Goal: Task Accomplishment & Management: Manage account settings

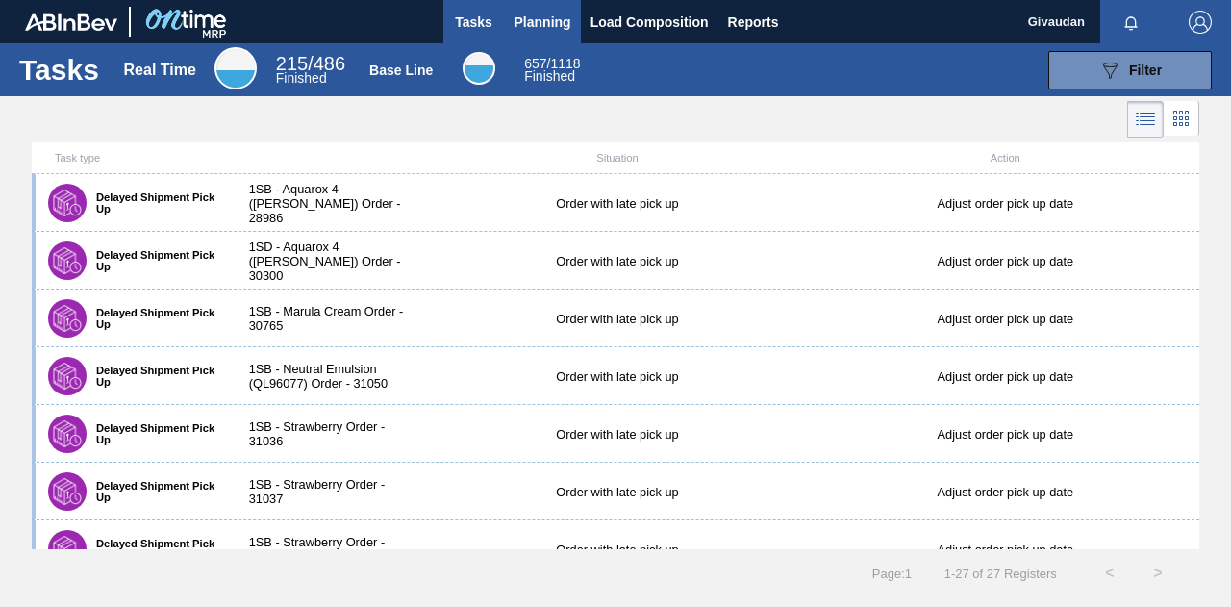
click at [531, 26] on span "Planning" at bounding box center [543, 22] width 57 height 23
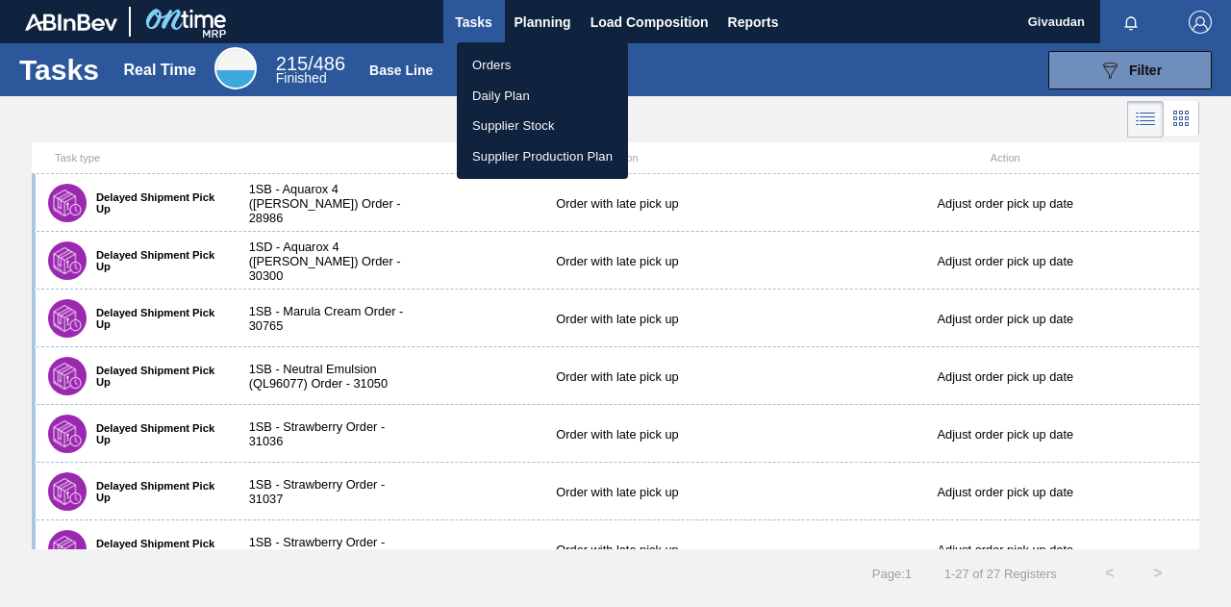
click at [523, 64] on li "Orders" at bounding box center [542, 65] width 171 height 31
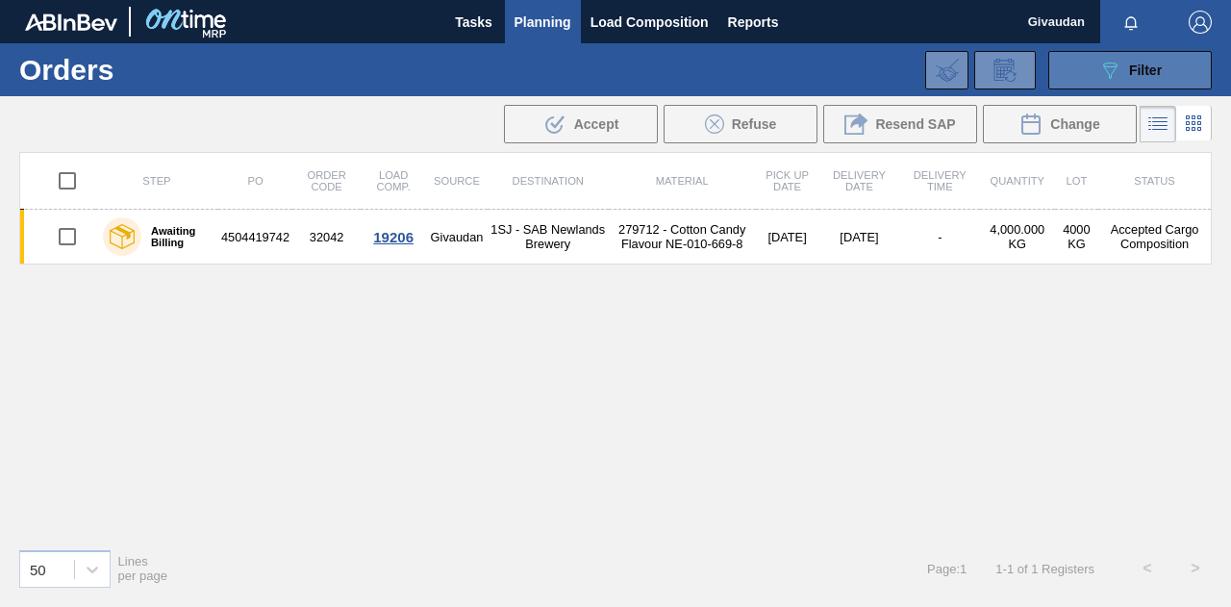
click at [1100, 65] on icon "089F7B8B-B2A5-4AFE-B5C0-19BA573D28AC" at bounding box center [1109, 70] width 23 height 23
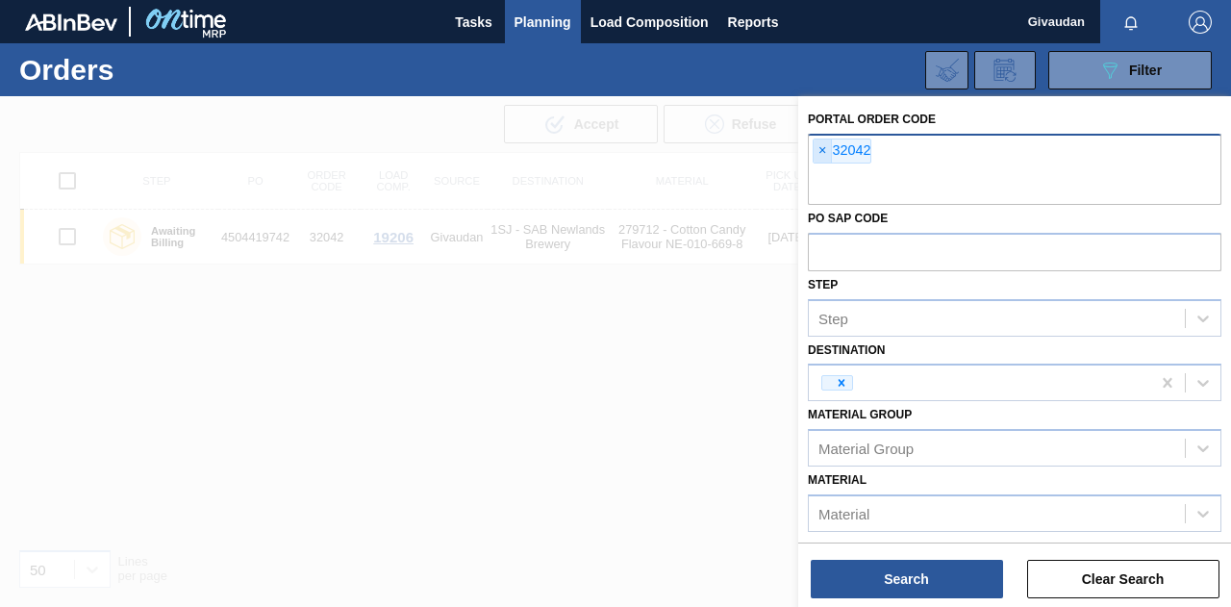
click at [817, 147] on span "×" at bounding box center [823, 150] width 18 height 23
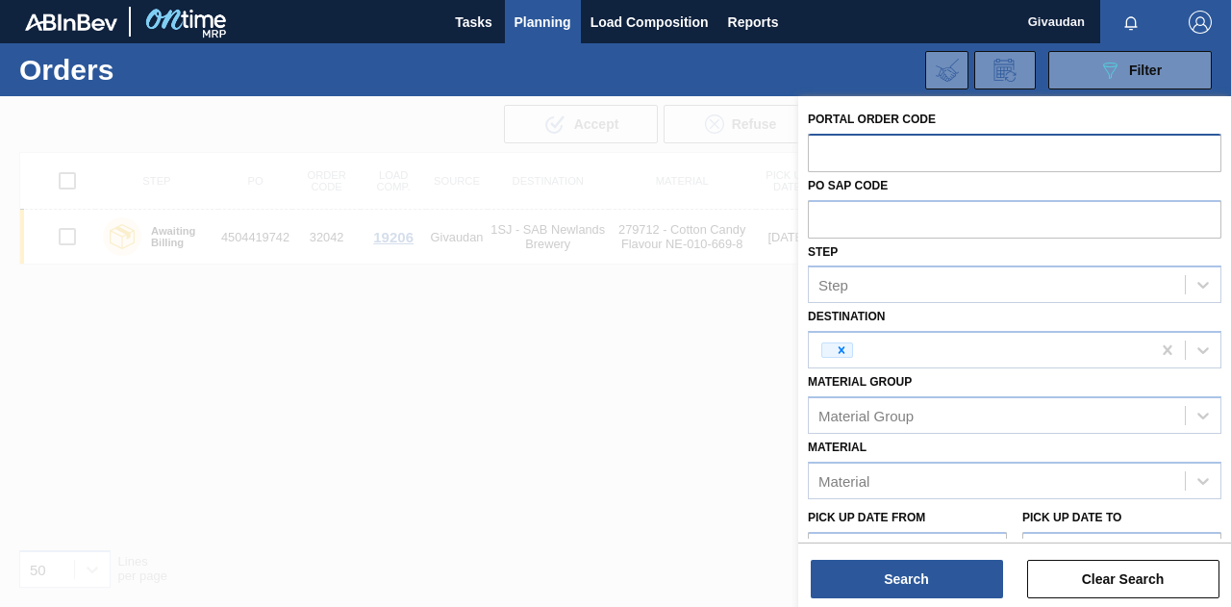
paste input "31664"
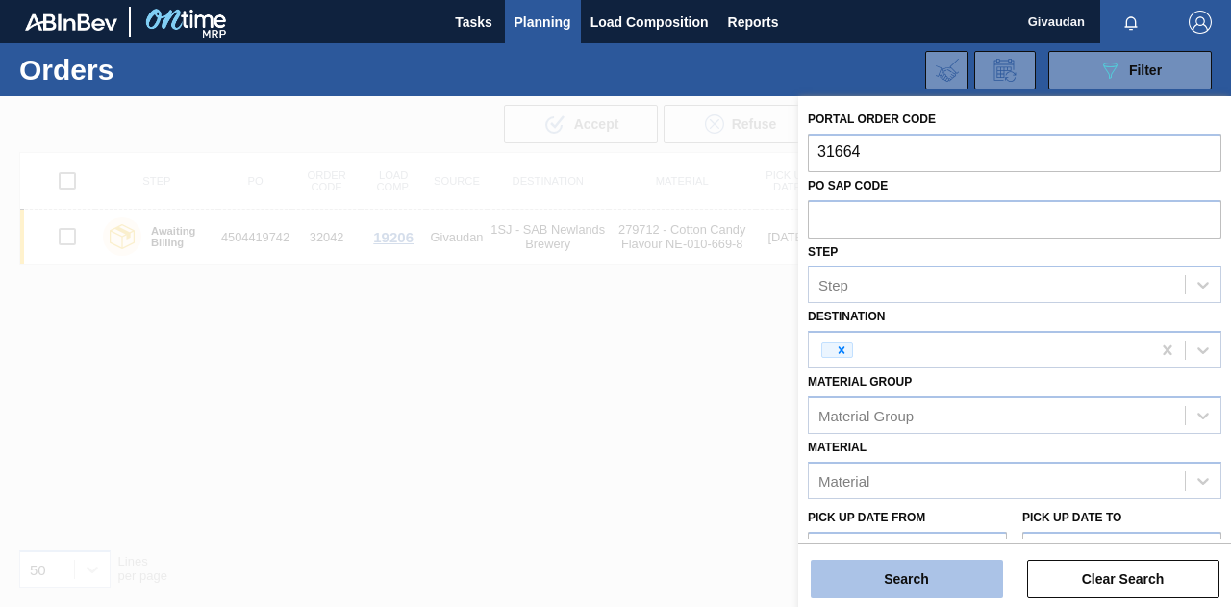
type input "31664"
click at [916, 566] on button "Search" at bounding box center [907, 579] width 192 height 38
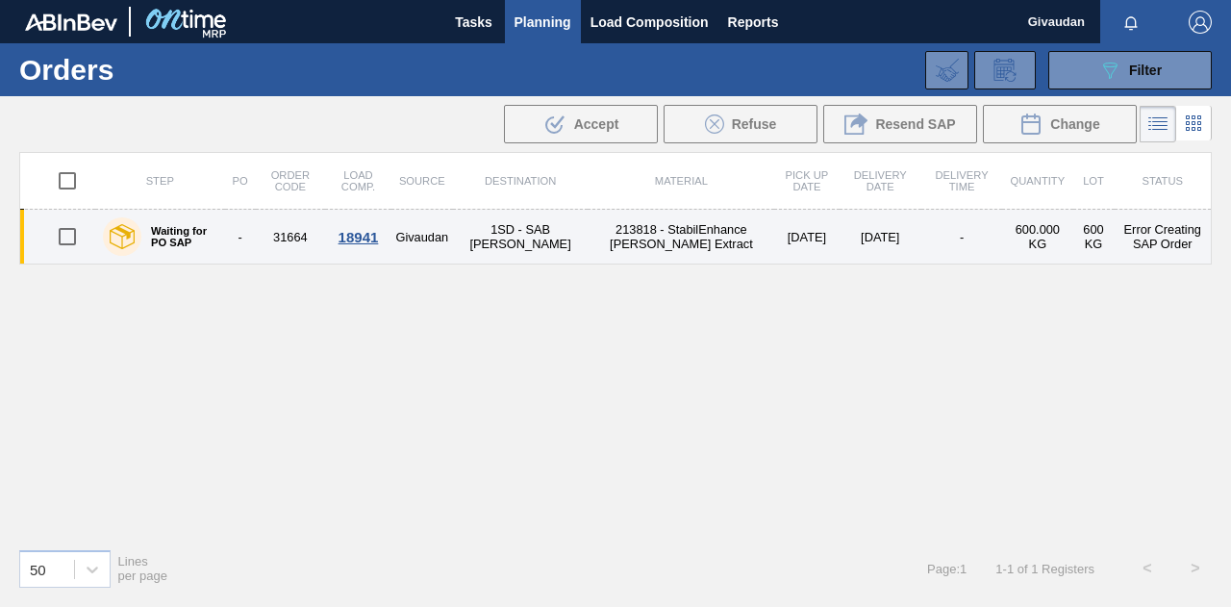
click at [516, 239] on td "1SD - SAB [PERSON_NAME]" at bounding box center [521, 237] width 136 height 55
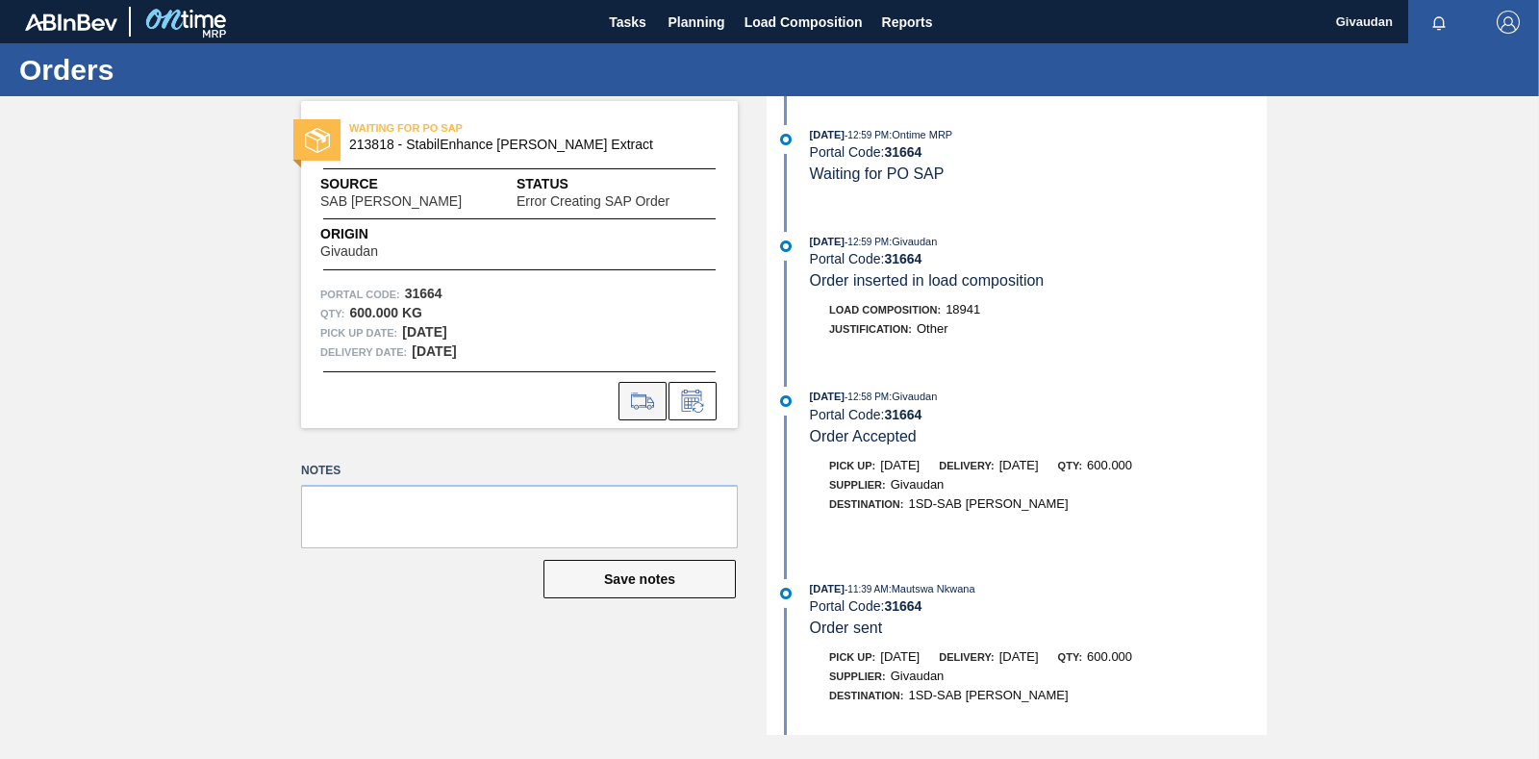
click at [638, 402] on icon at bounding box center [642, 401] width 31 height 23
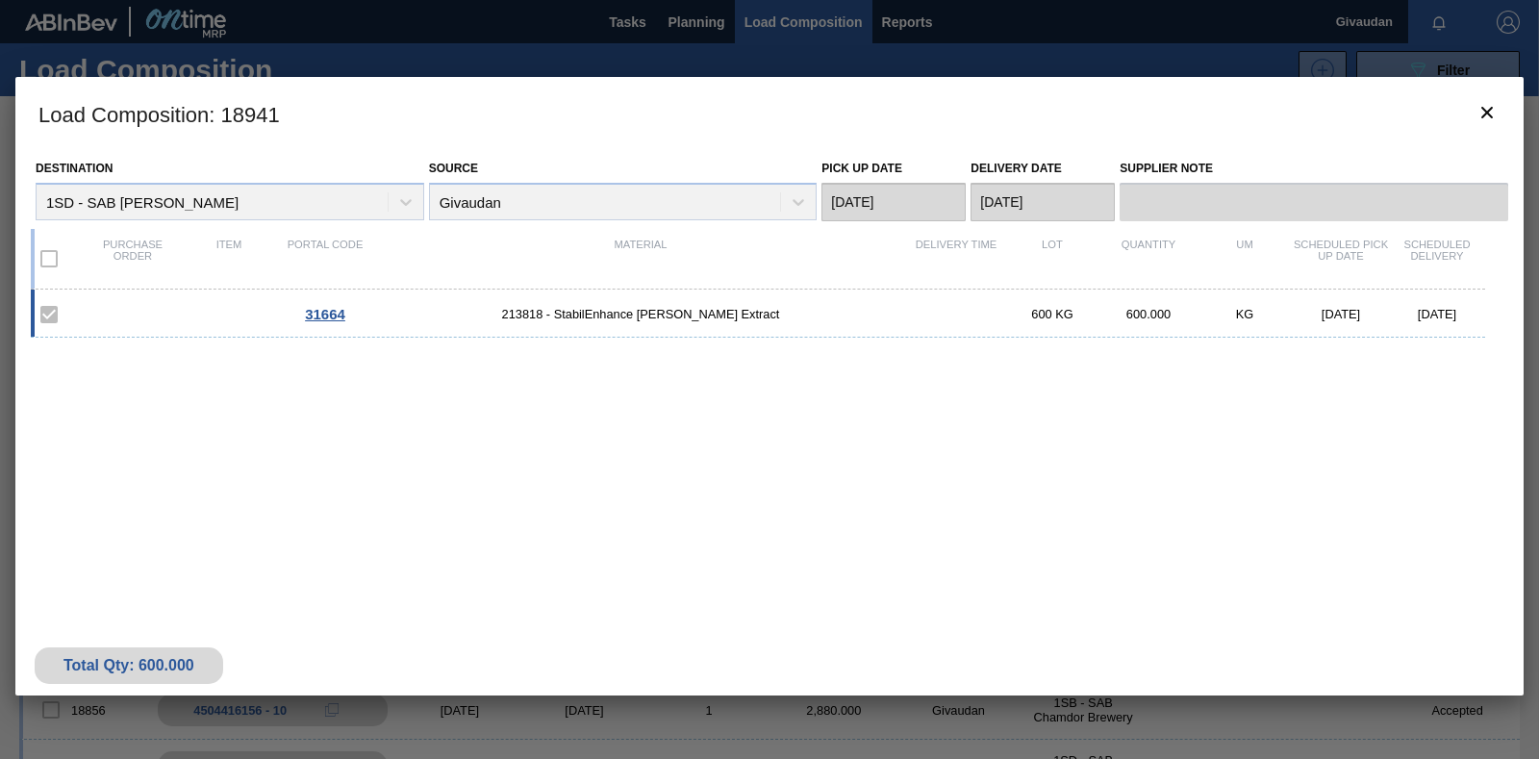
click at [338, 317] on span "31664" at bounding box center [325, 314] width 40 height 16
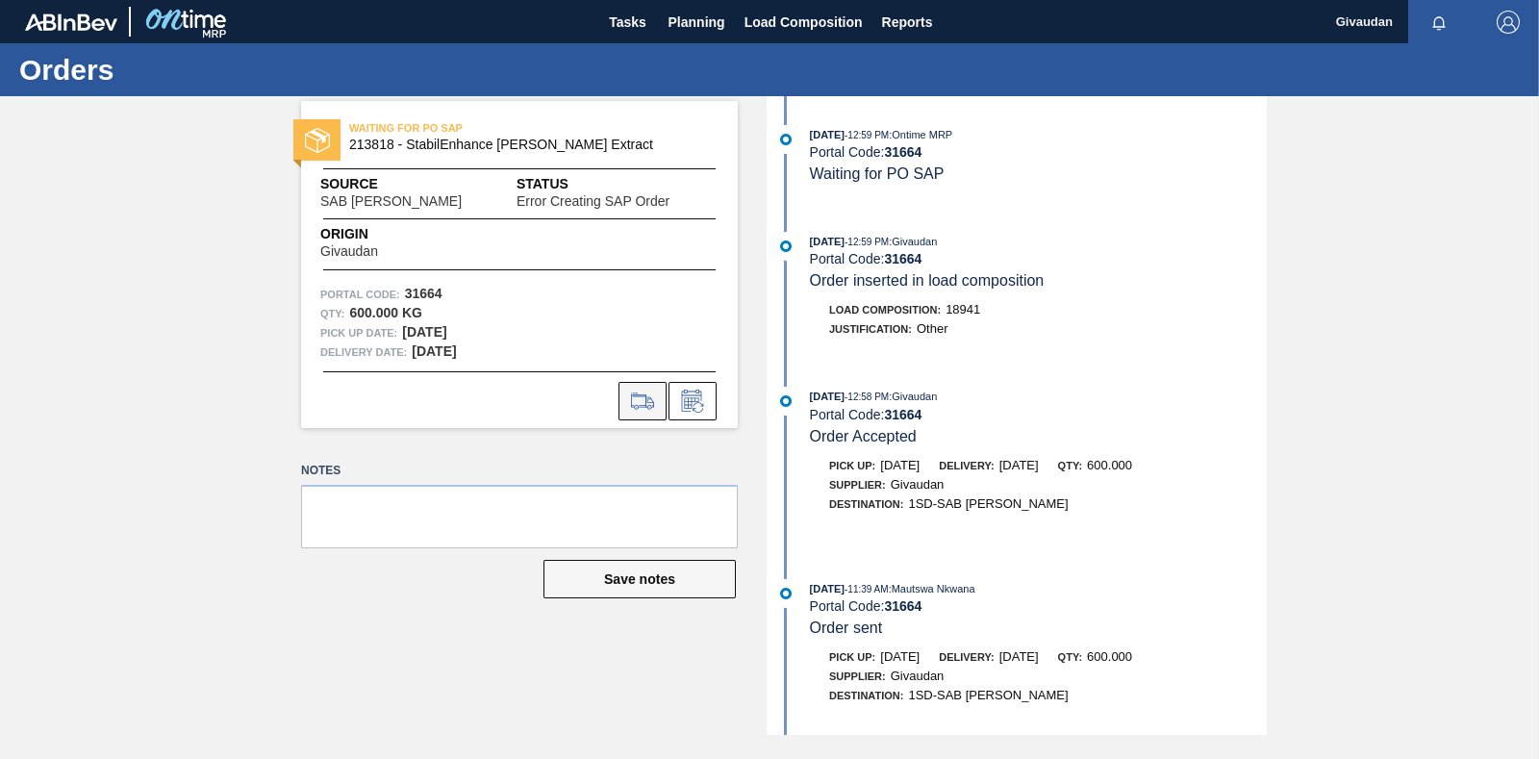
click at [651, 398] on icon at bounding box center [649, 402] width 9 height 11
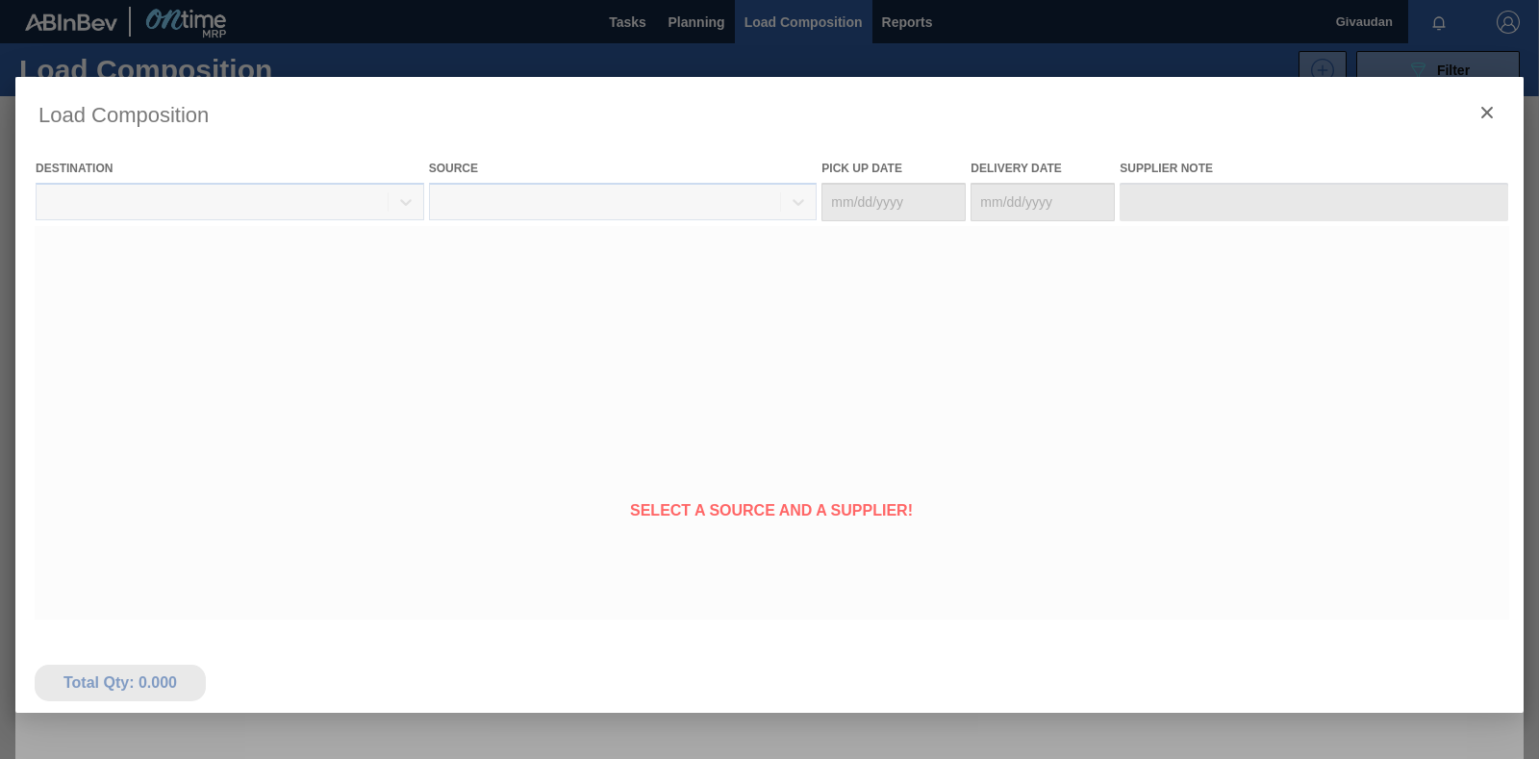
type Date "[DATE]"
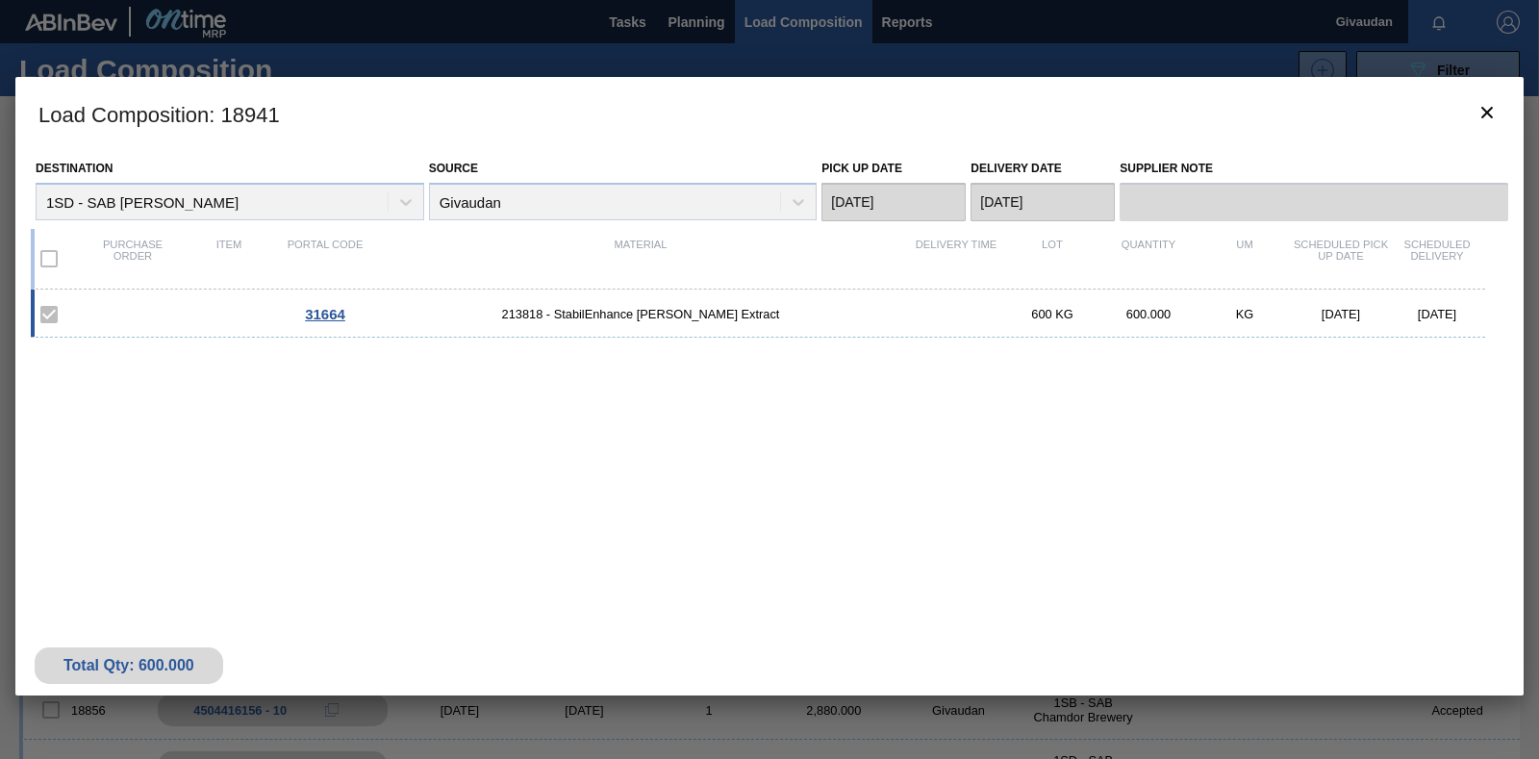
click at [54, 258] on label at bounding box center [49, 259] width 40 height 40
click at [48, 257] on label at bounding box center [49, 259] width 40 height 40
click at [46, 249] on label at bounding box center [49, 259] width 40 height 40
click at [48, 316] on label at bounding box center [49, 314] width 40 height 40
click at [48, 261] on label at bounding box center [49, 259] width 40 height 40
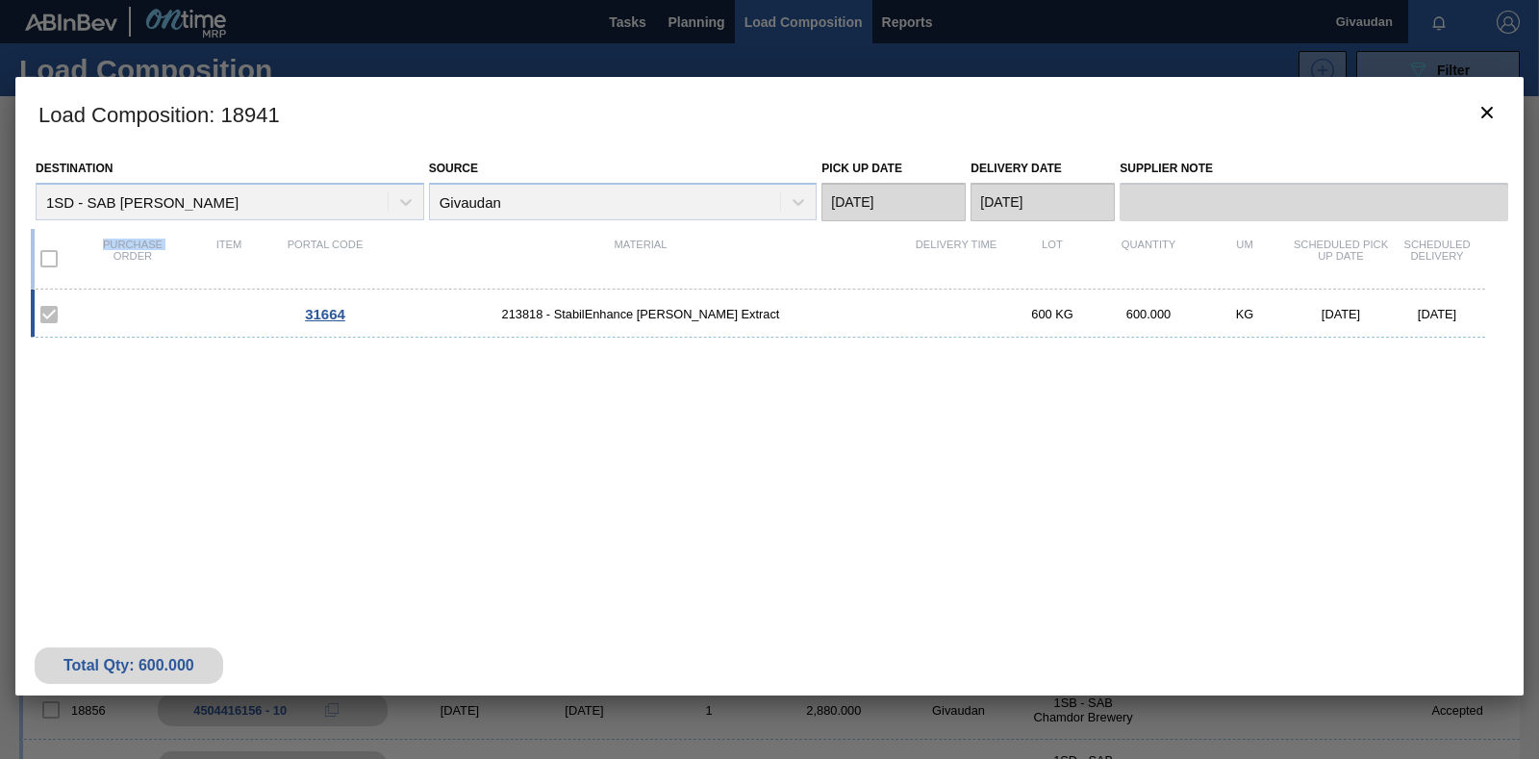
click at [48, 261] on label at bounding box center [49, 259] width 40 height 40
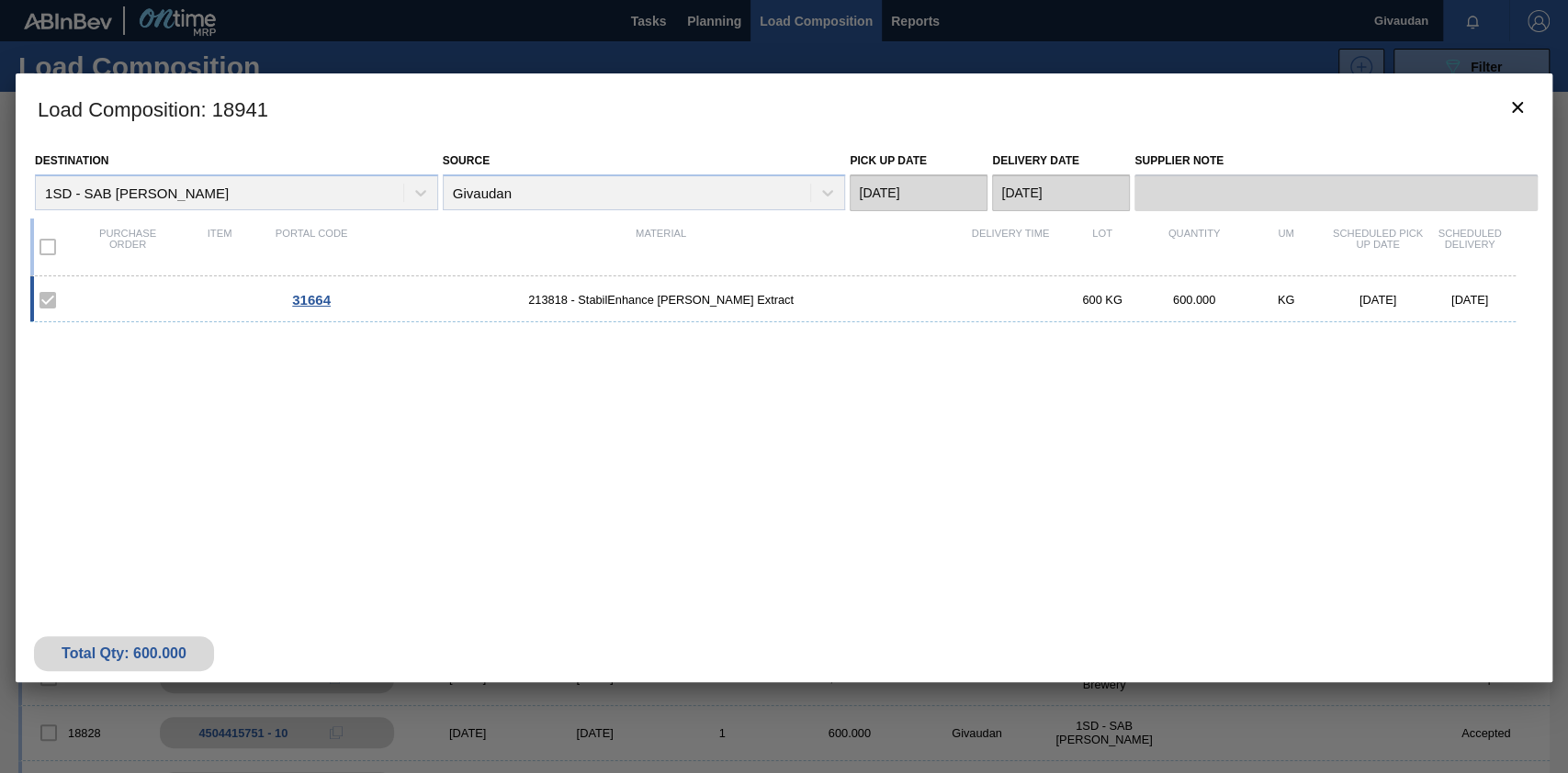
click at [1175, 300] on div "600.000" at bounding box center [1194, 300] width 92 height 13
click at [654, 298] on span "213818 - StabilEnhance [PERSON_NAME] Extract" at bounding box center [661, 300] width 607 height 13
click at [309, 301] on span "31664" at bounding box center [311, 300] width 38 height 15
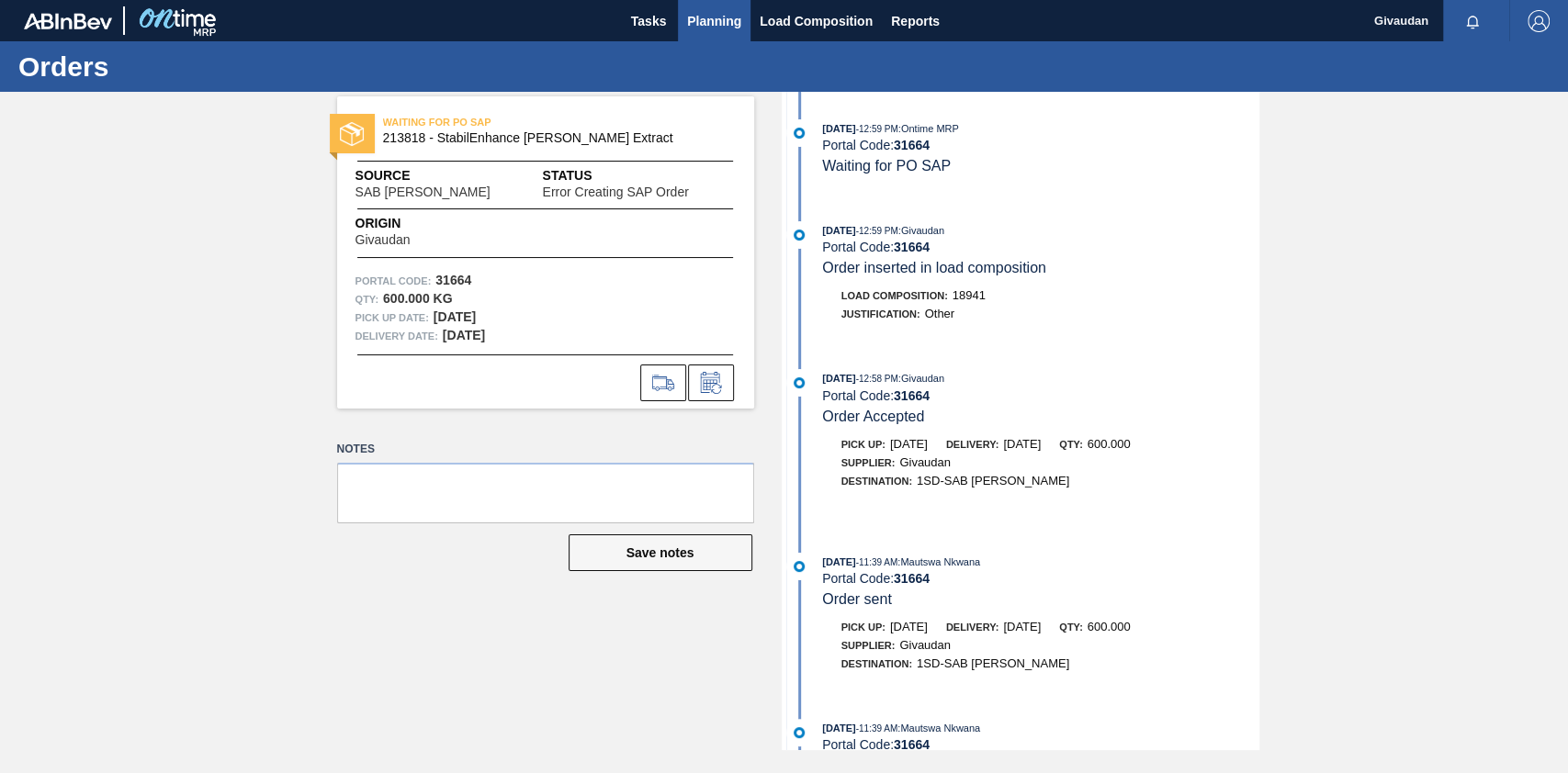
click at [689, 20] on span "Planning" at bounding box center [713, 21] width 54 height 22
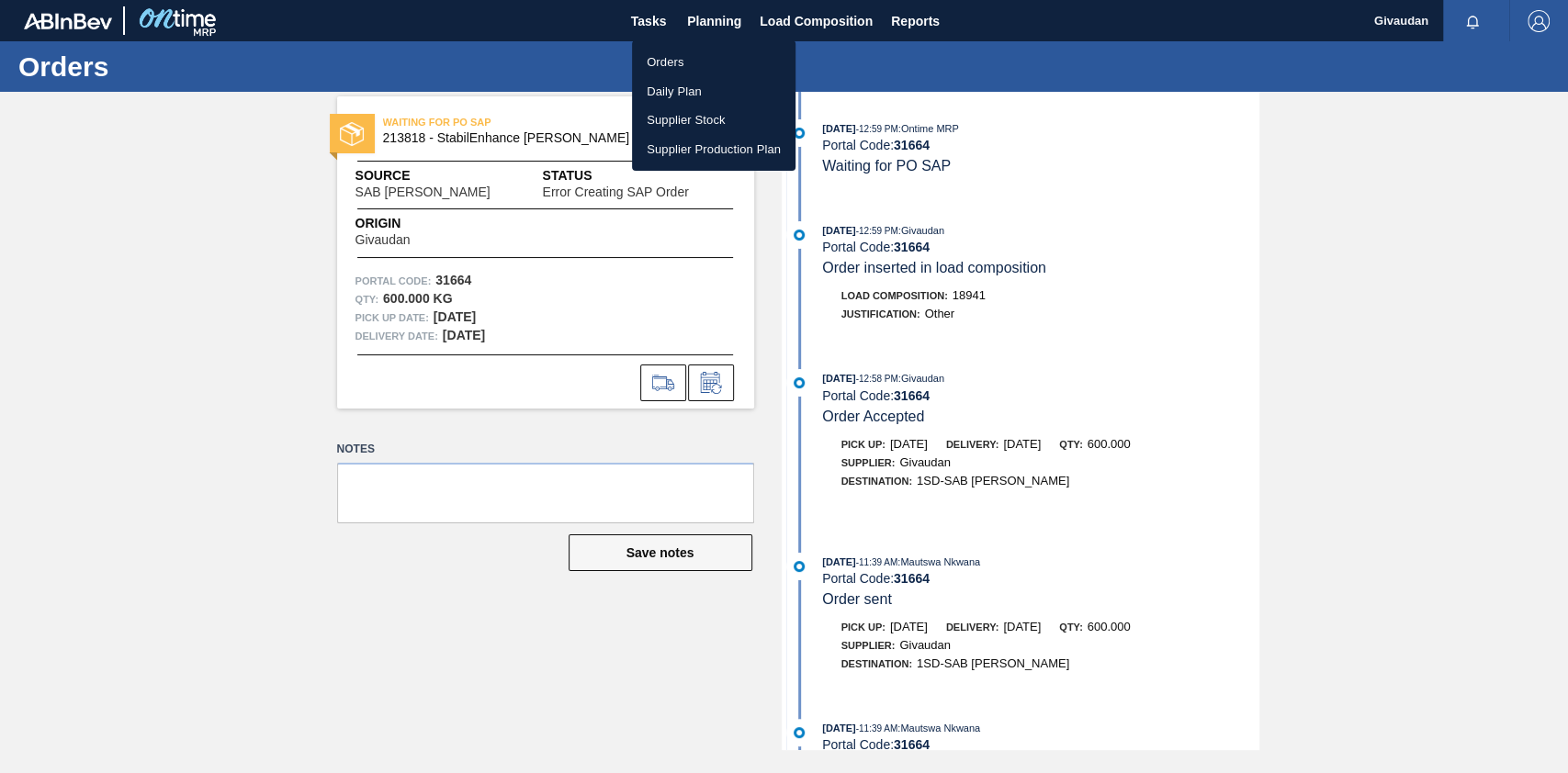
click at [677, 59] on li "Orders" at bounding box center [713, 62] width 163 height 30
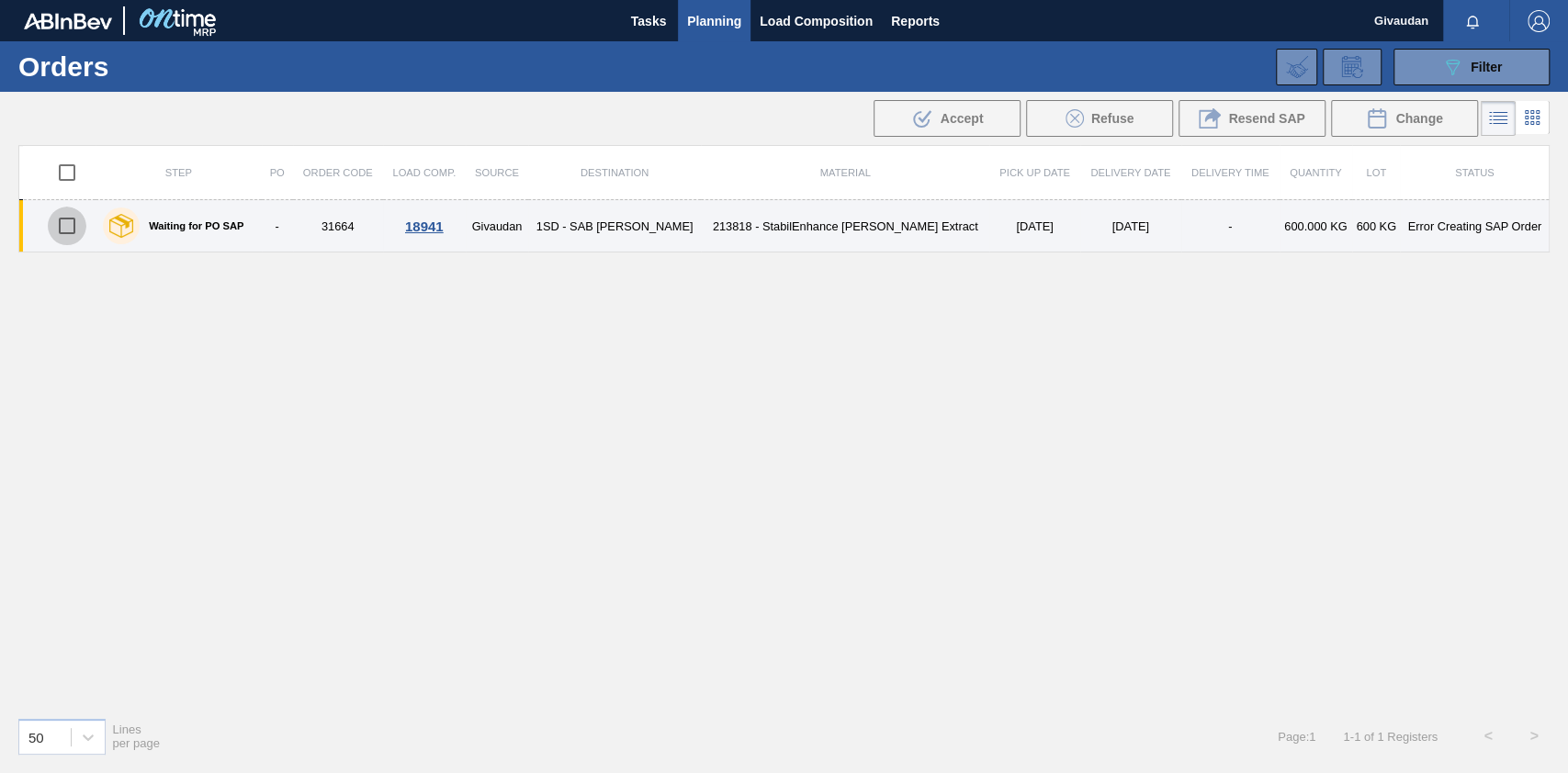
click at [65, 216] on input "checkbox" at bounding box center [67, 225] width 38 height 38
checkbox input "true"
click at [68, 219] on input "checkbox" at bounding box center [67, 225] width 38 height 38
checkbox input "false"
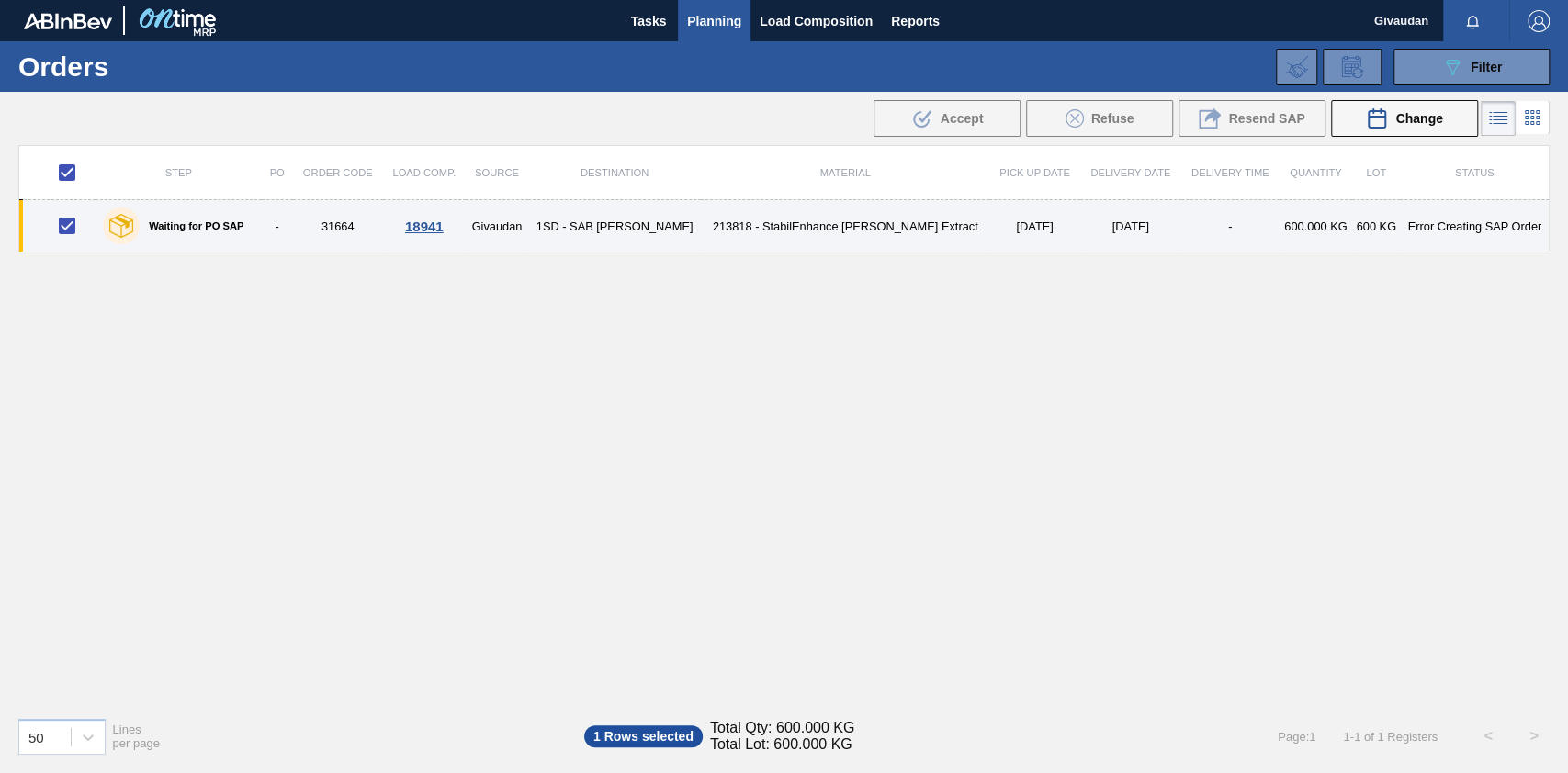
checkbox input "false"
click at [444, 228] on div "18941" at bounding box center [424, 226] width 77 height 15
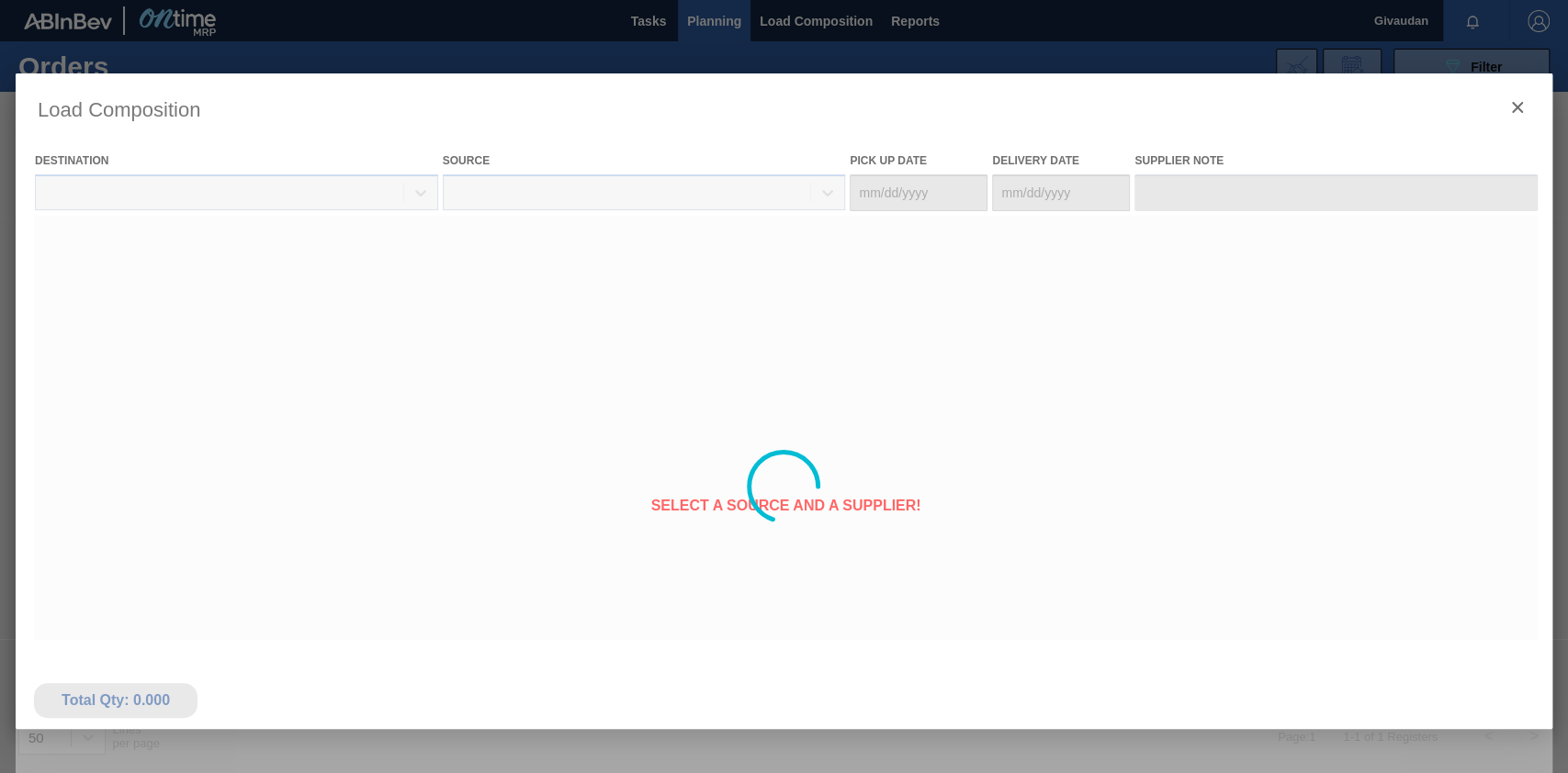
type Date "[DATE]"
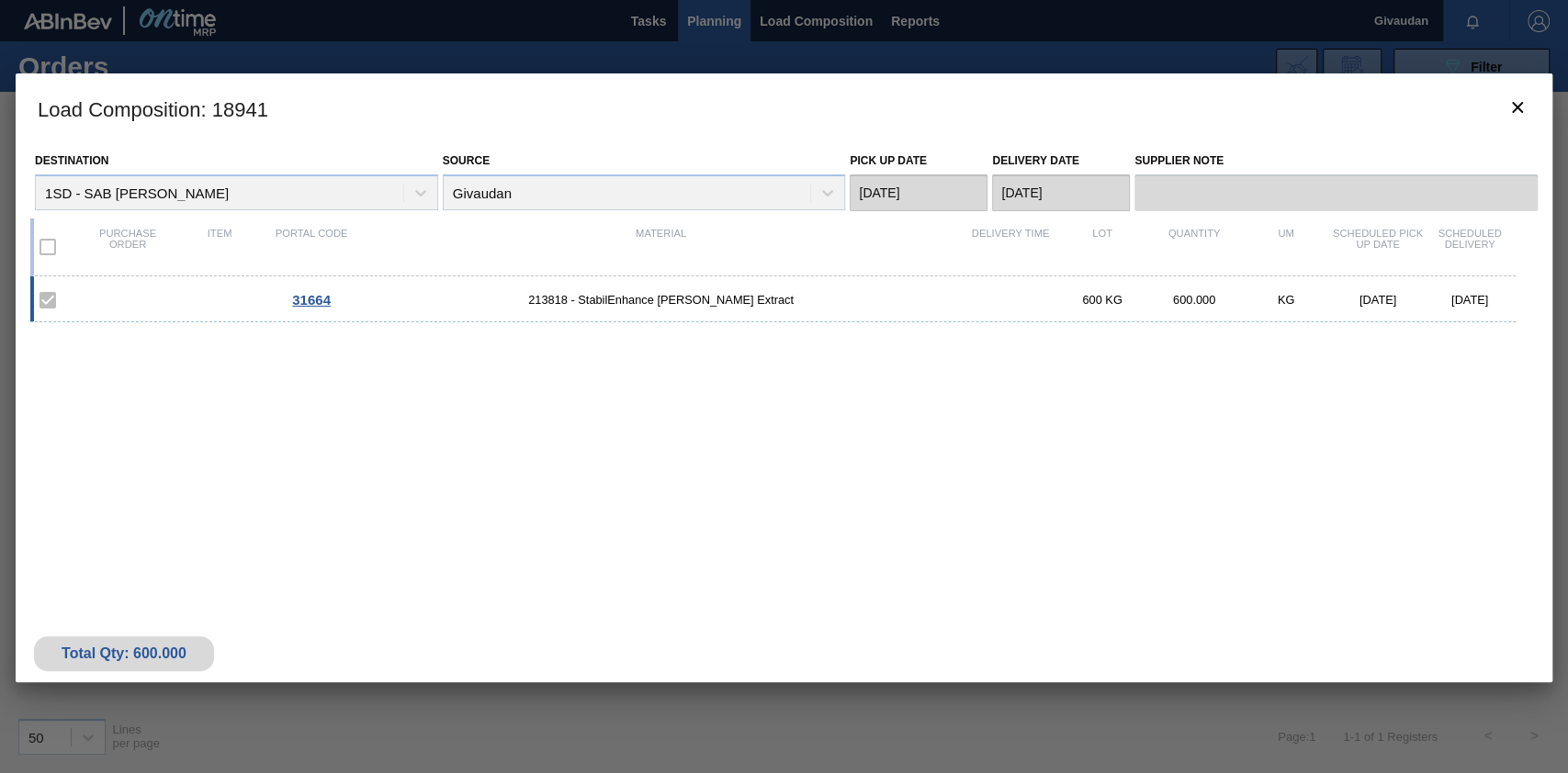
click at [54, 292] on label at bounding box center [48, 300] width 38 height 38
click at [48, 298] on label at bounding box center [48, 300] width 38 height 38
click at [1175, 102] on icon "botão de ícone" at bounding box center [1517, 108] width 11 height 11
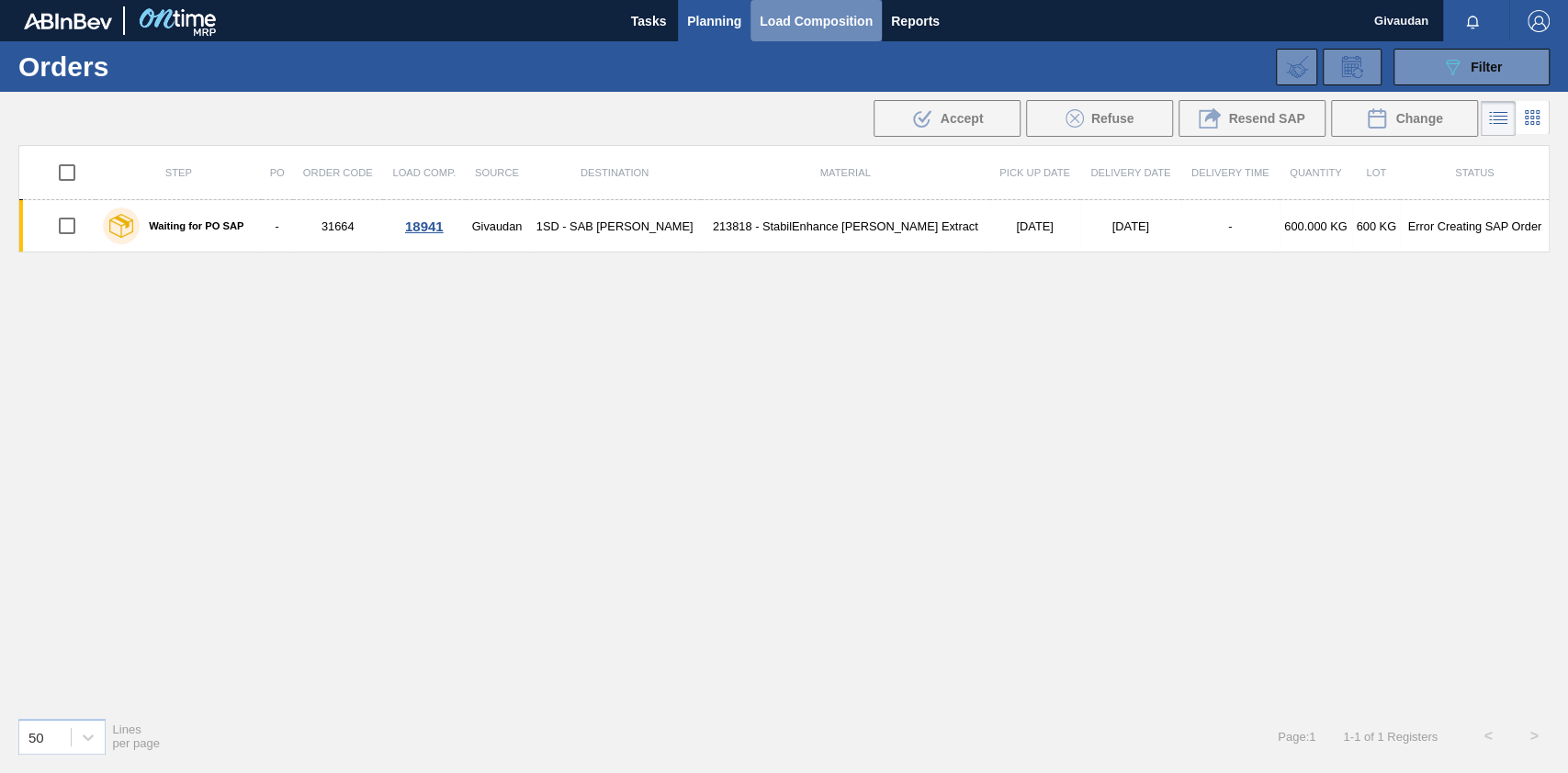
click at [846, 16] on span "Load Composition" at bounding box center [816, 21] width 113 height 22
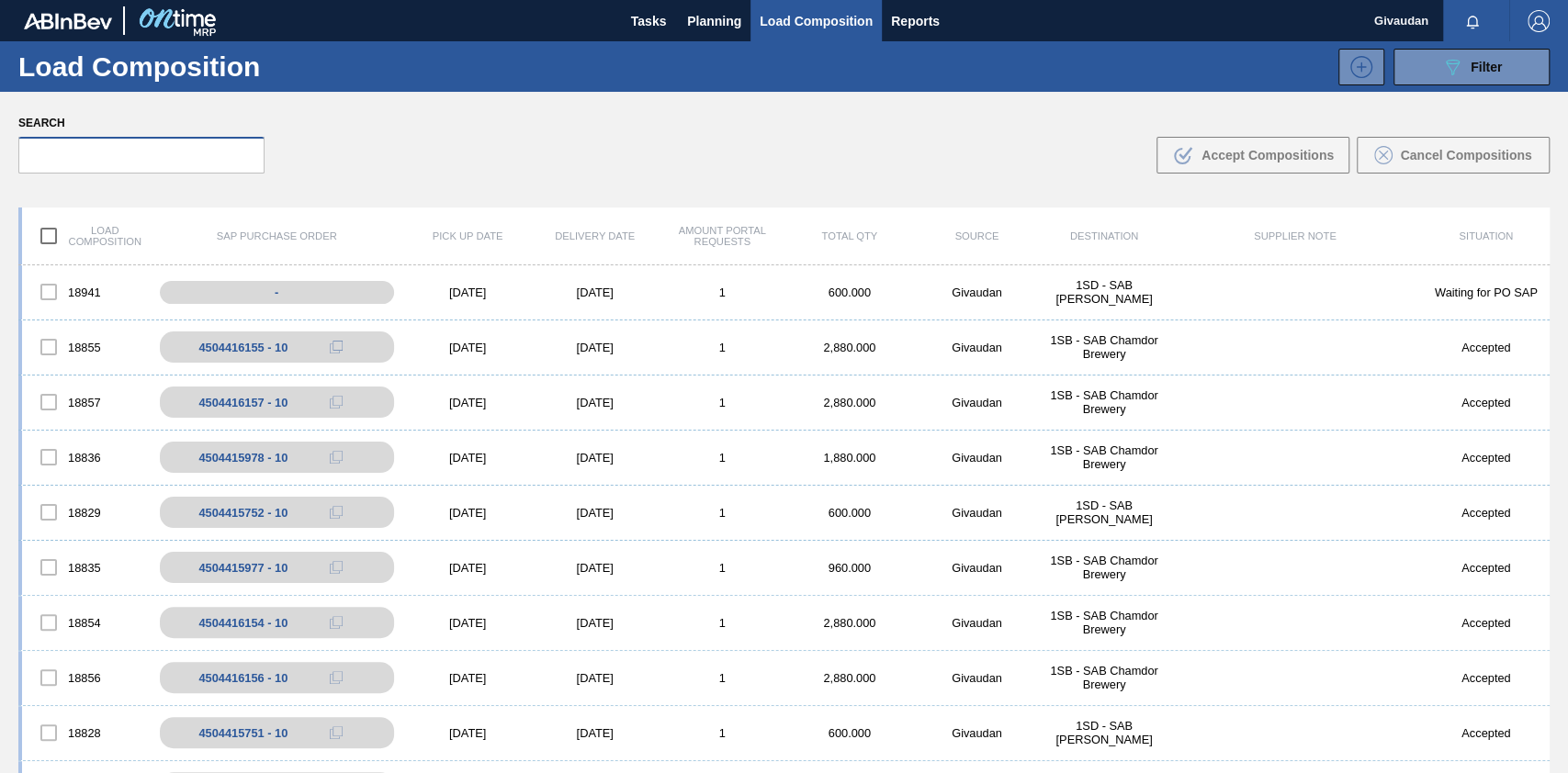
click at [165, 162] on input "text" at bounding box center [141, 155] width 246 height 36
paste input "31664"
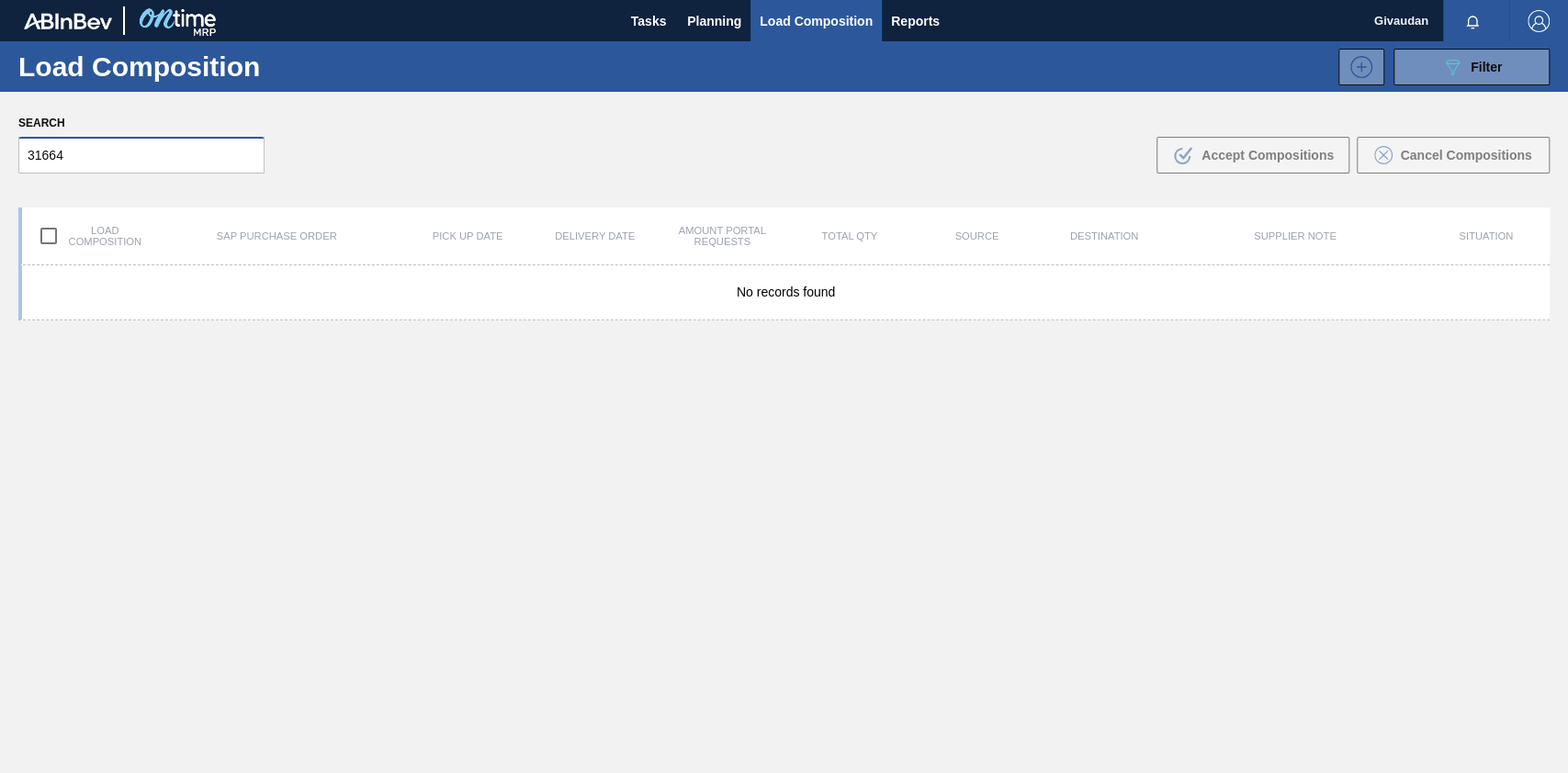
drag, startPoint x: 163, startPoint y: 162, endPoint x: 0, endPoint y: 127, distance: 166.7
click at [0, 127] on div "Search 31664 .b{fill:var(--color-action-default)} Accept Compositions Cancel Co…" at bounding box center [784, 141] width 1568 height 100
type input "31664"
click at [710, 19] on span "Planning" at bounding box center [713, 21] width 54 height 22
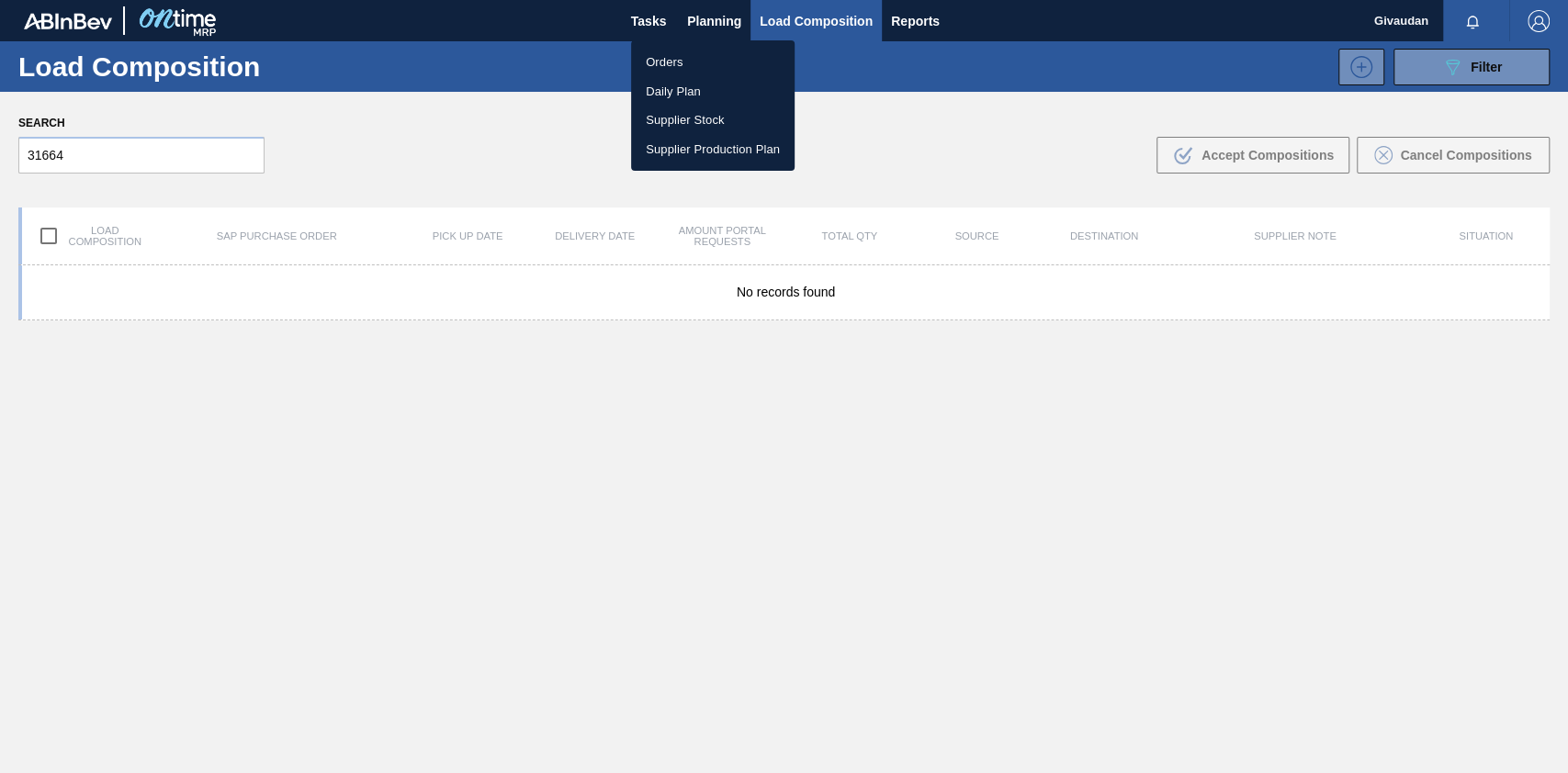
click at [701, 66] on li "Orders" at bounding box center [712, 62] width 163 height 30
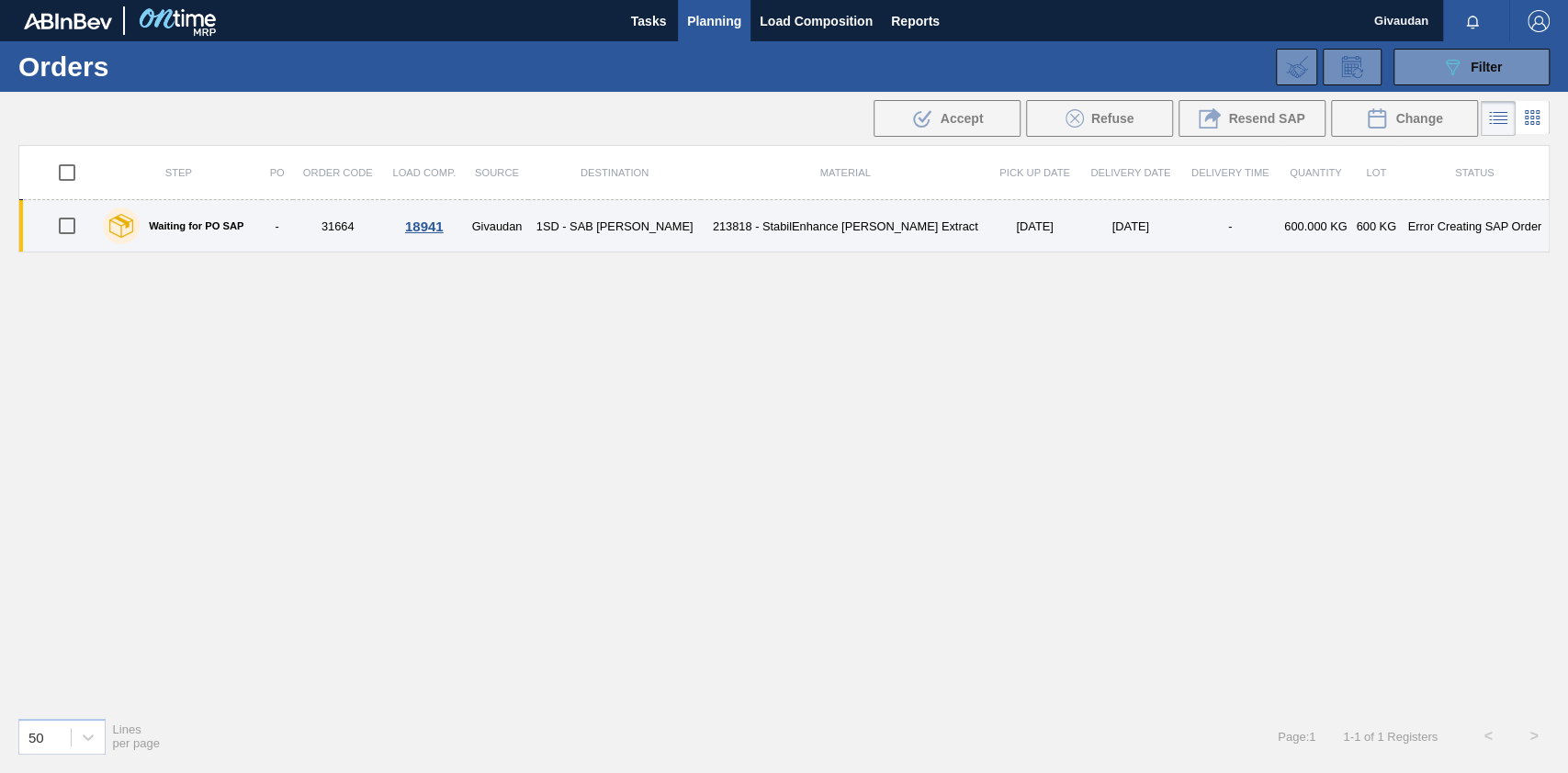
click at [66, 226] on input "checkbox" at bounding box center [67, 225] width 38 height 38
checkbox input "true"
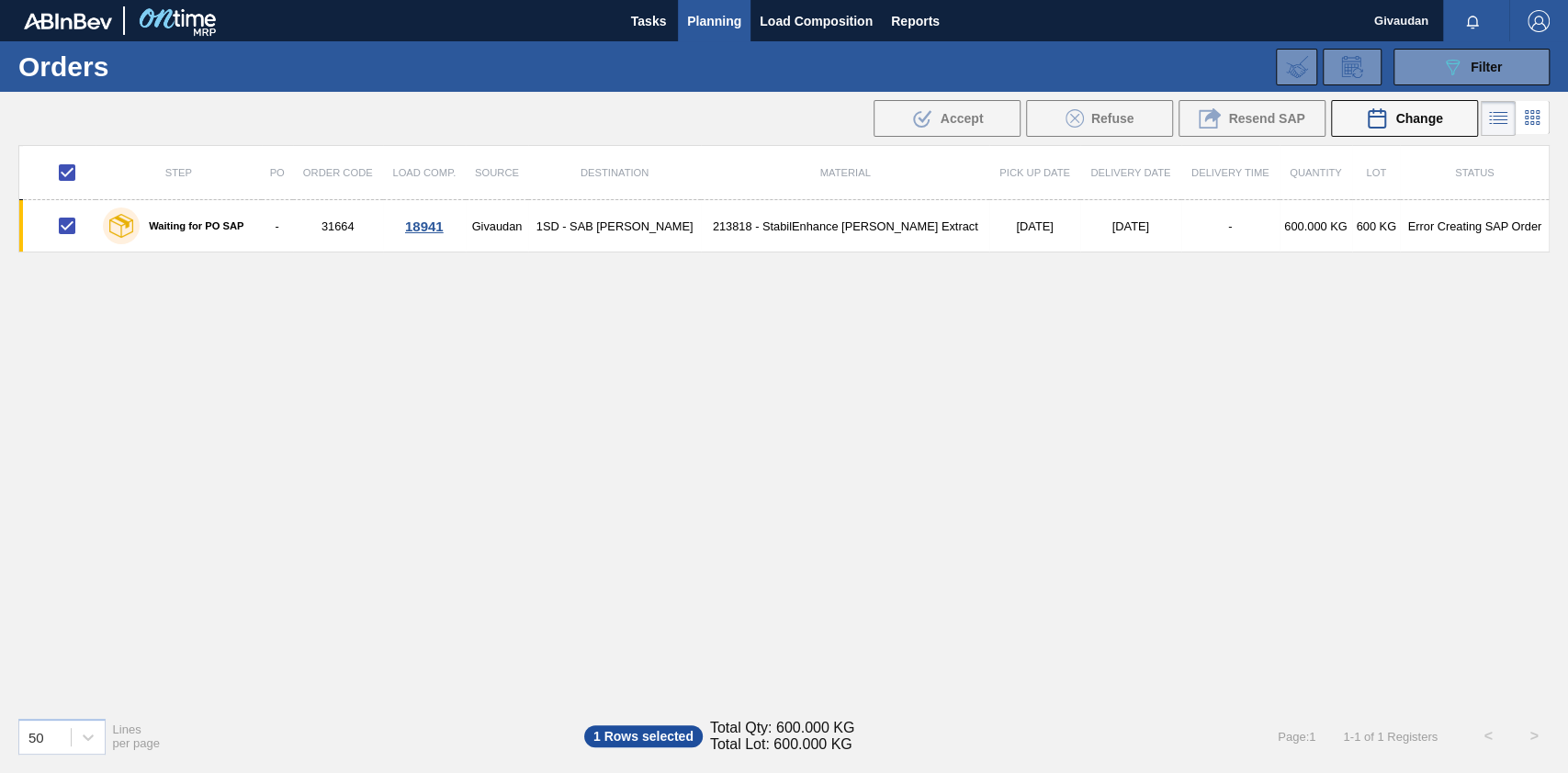
click at [982, 345] on div "Step PO Order Code Load Comp. Source Destination Material Pick up Date Delivery…" at bounding box center [783, 424] width 1531 height 557
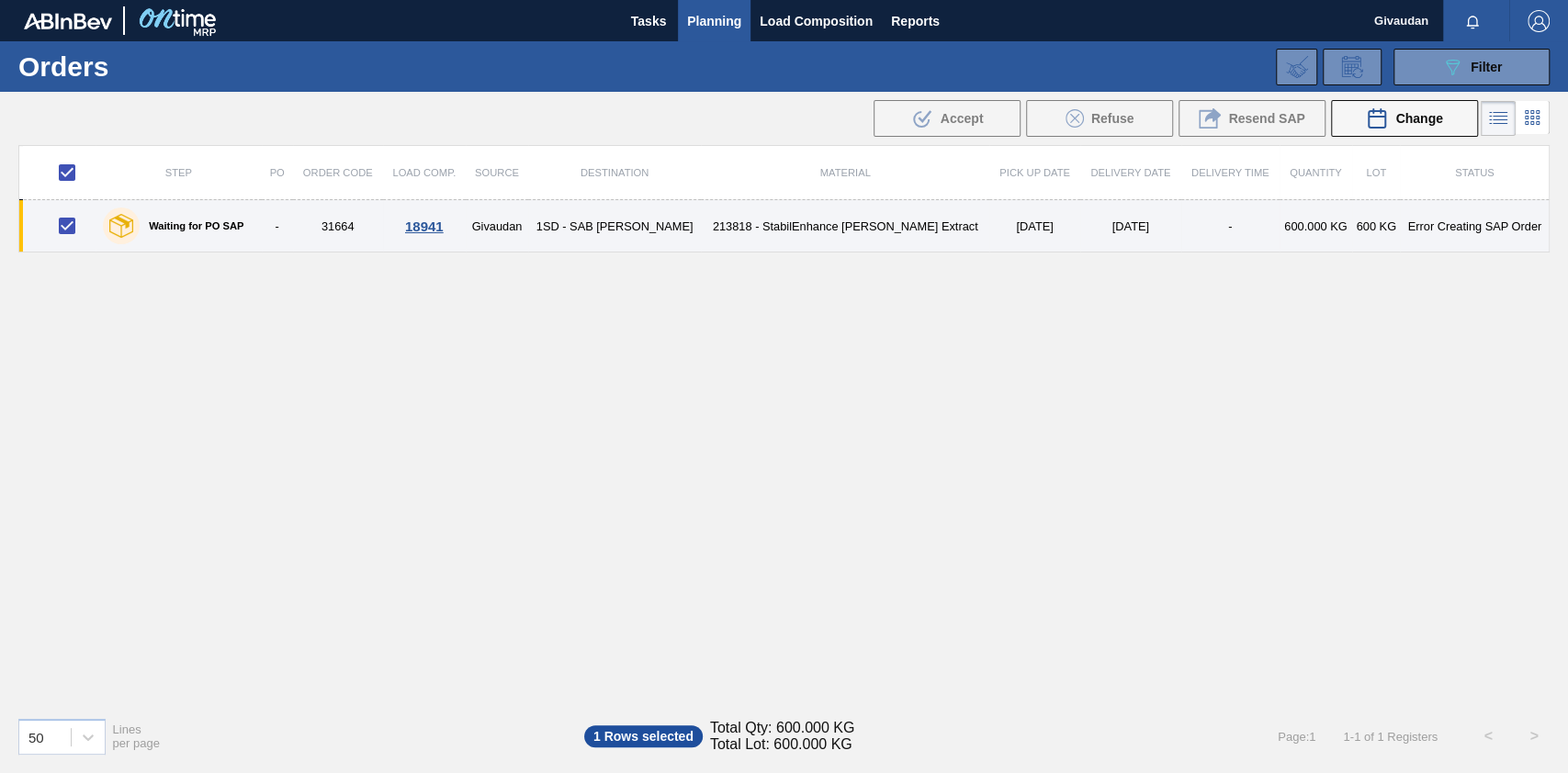
click at [60, 224] on input "checkbox" at bounding box center [67, 225] width 38 height 38
checkbox input "false"
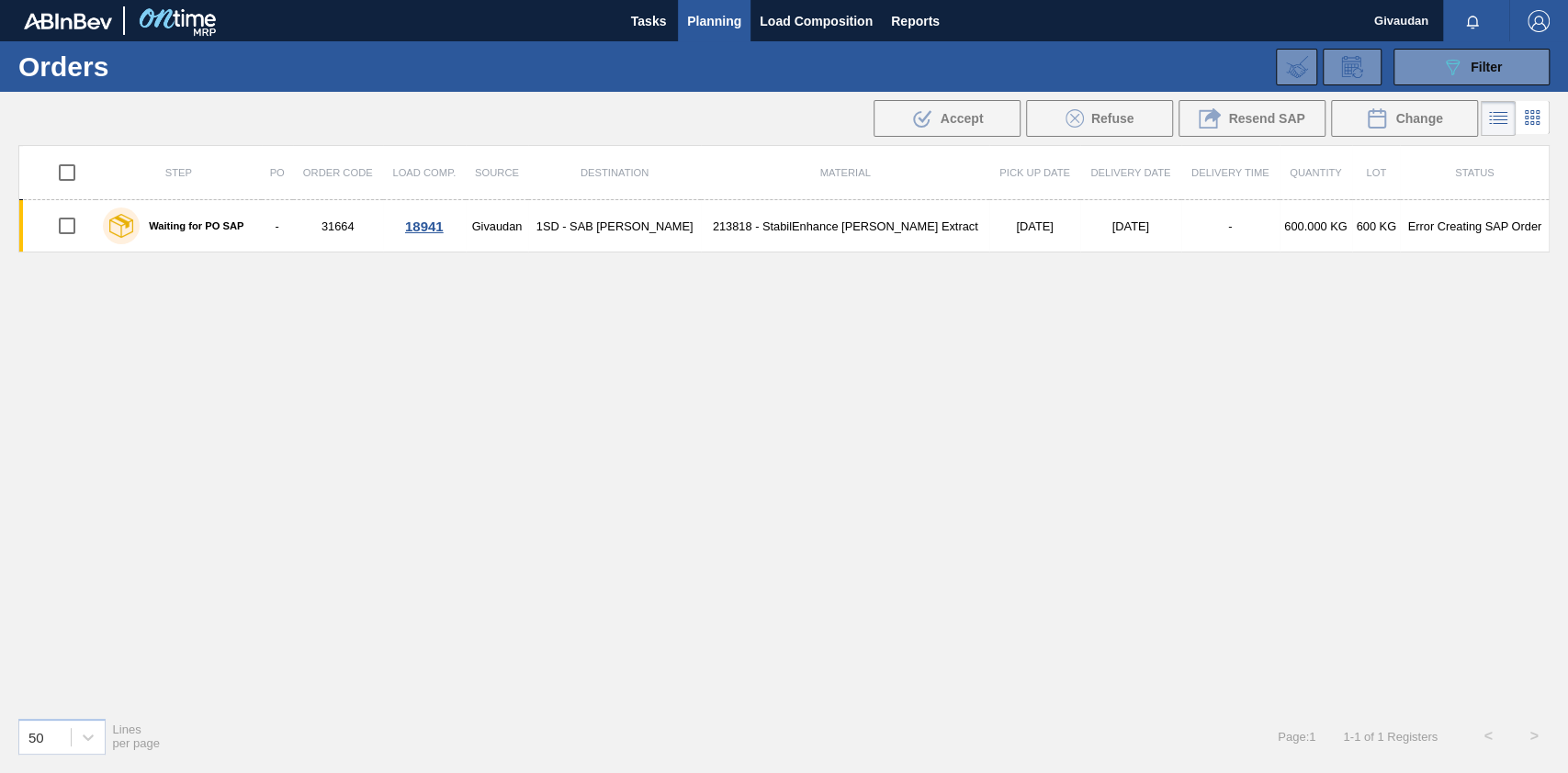
click at [1175, 124] on icon at bounding box center [1532, 117] width 22 height 22
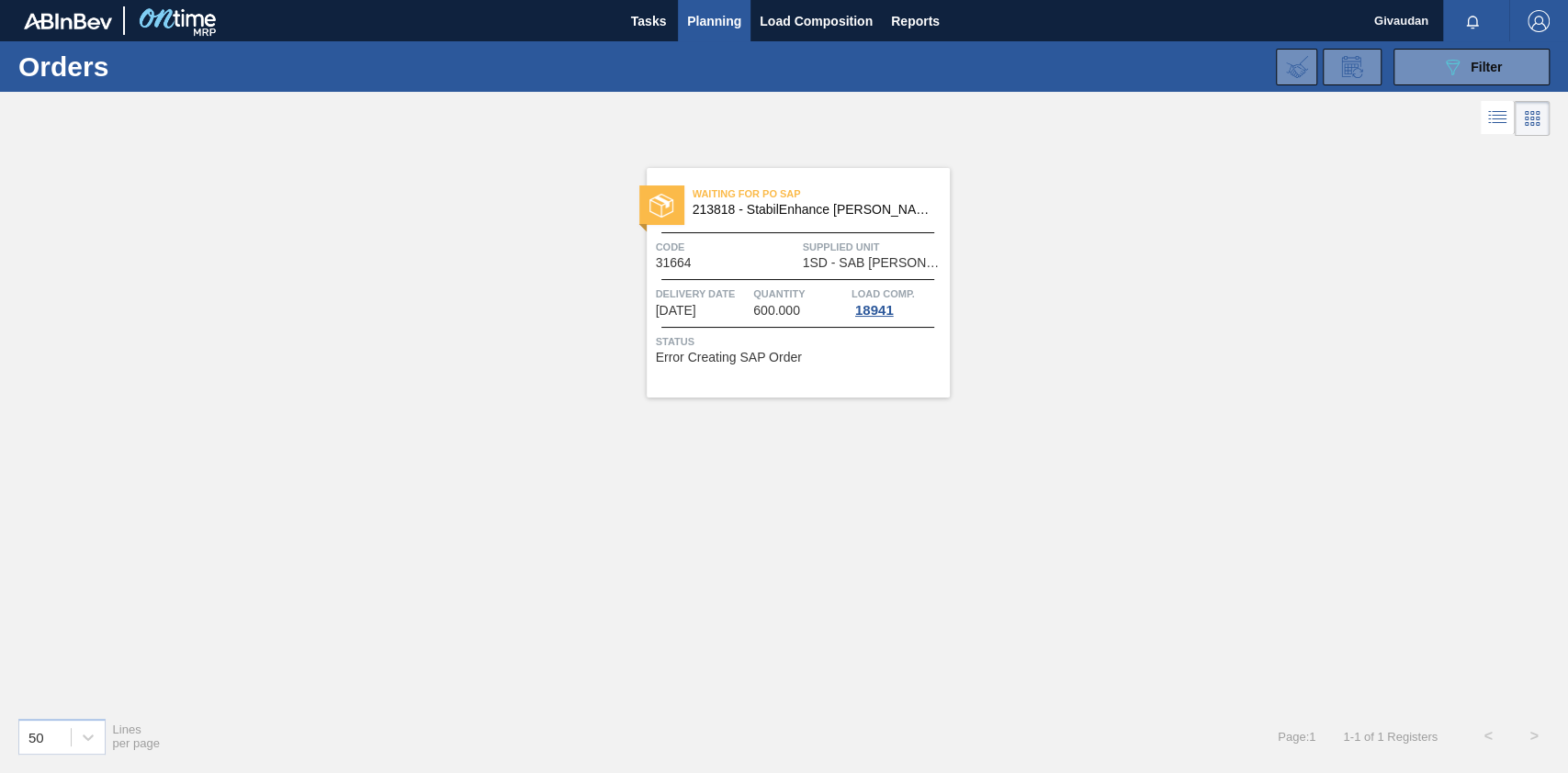
click at [795, 311] on span "600.000" at bounding box center [776, 310] width 47 height 13
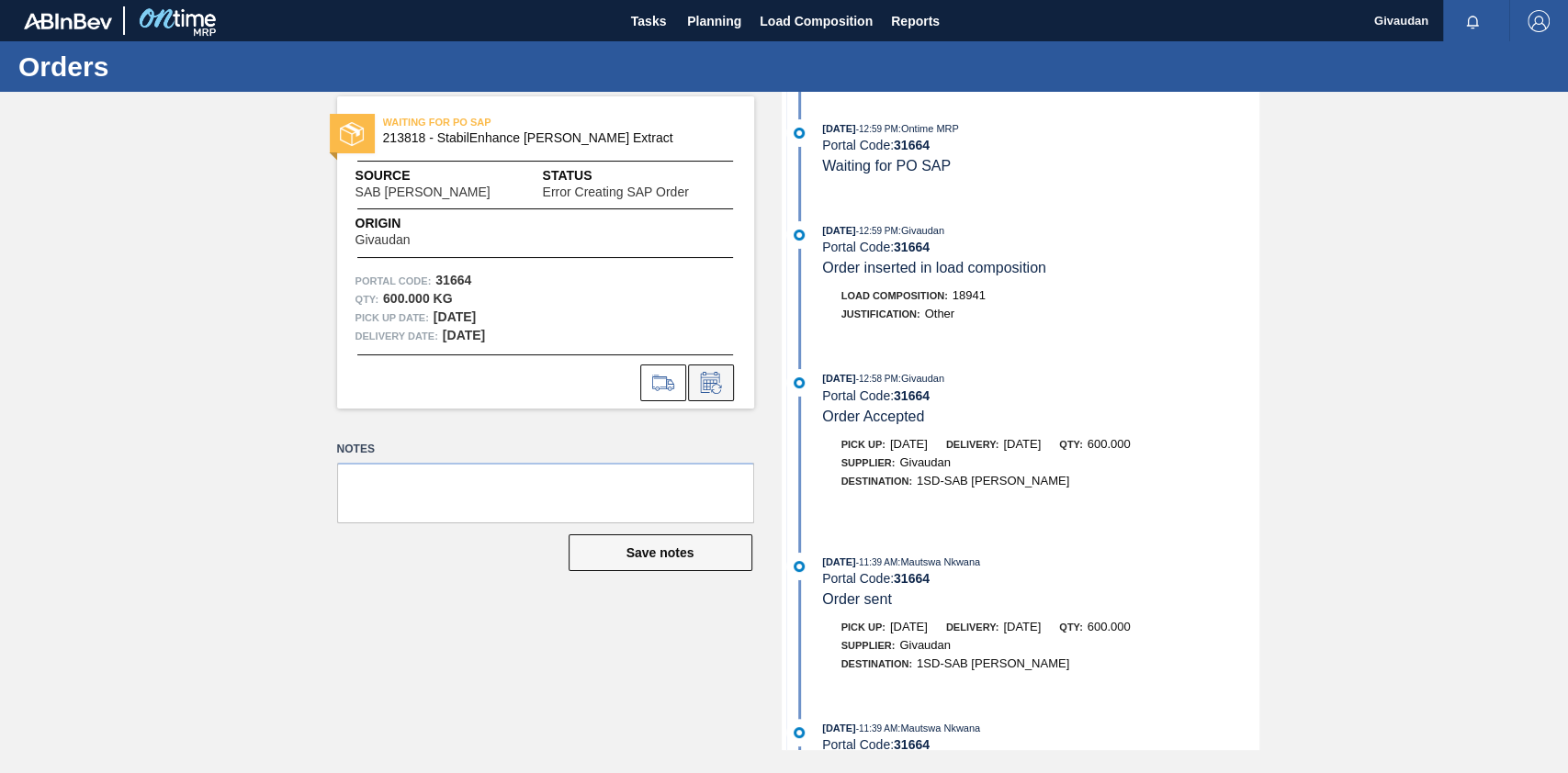
click at [720, 369] on button at bounding box center [710, 383] width 46 height 36
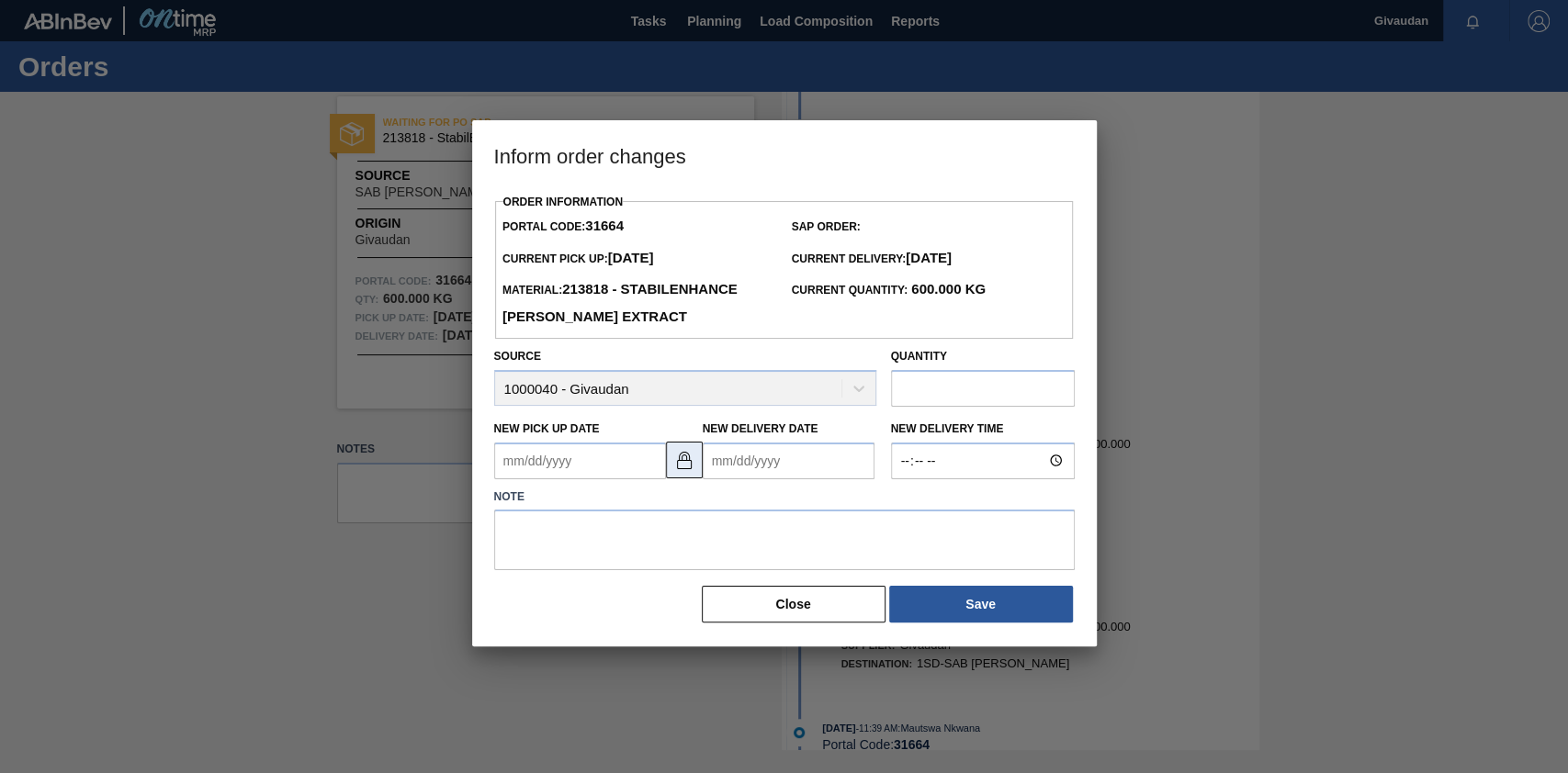
click at [685, 469] on img at bounding box center [684, 459] width 22 height 22
click at [693, 469] on img at bounding box center [684, 459] width 22 height 22
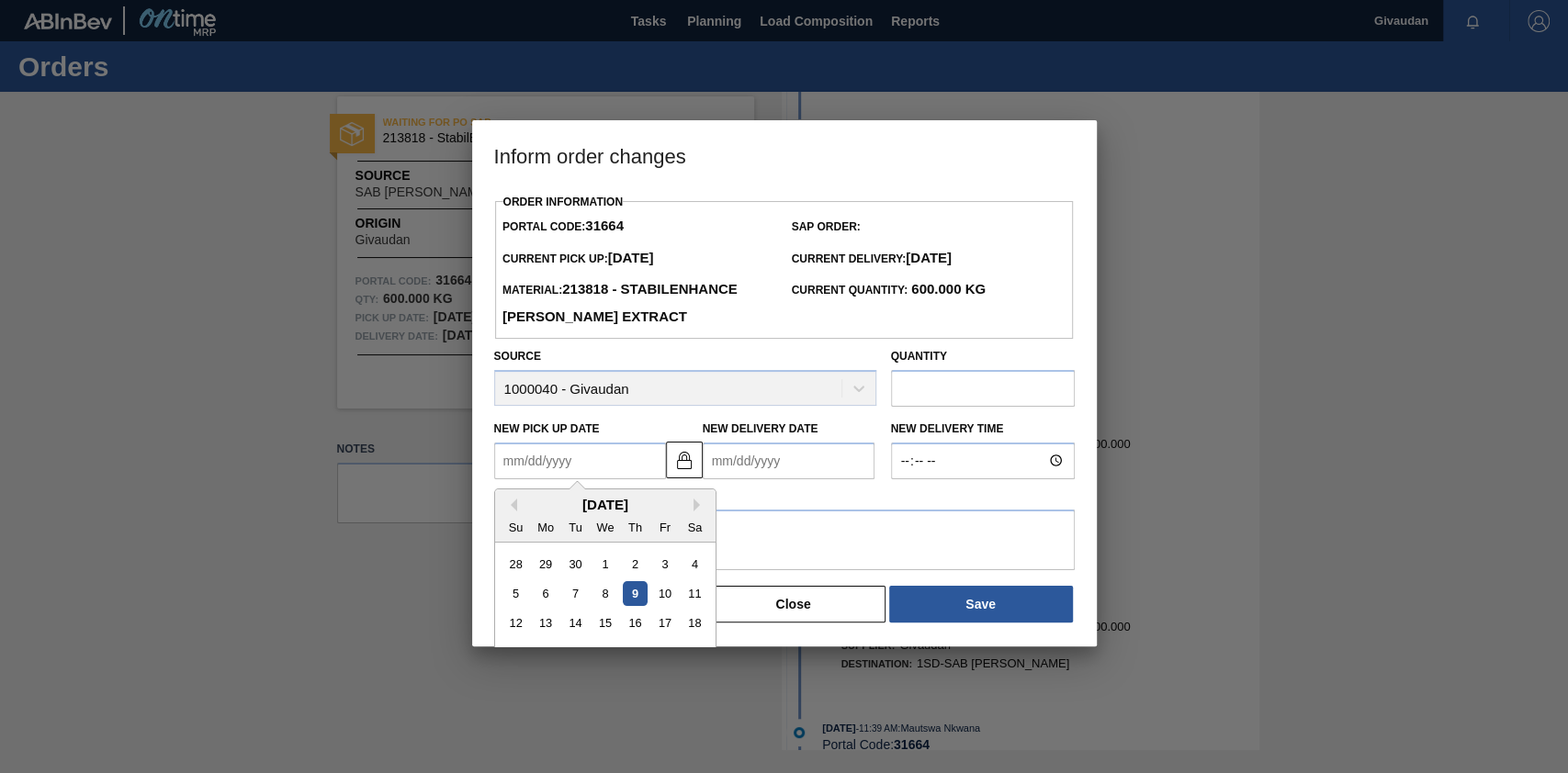
click at [601, 469] on Date31664 "New Pick up Date" at bounding box center [580, 461] width 172 height 36
click at [680, 509] on div "[DATE]" at bounding box center [604, 504] width 221 height 15
click at [685, 509] on div "[DATE]" at bounding box center [604, 504] width 221 height 15
click at [690, 509] on div "[DATE]" at bounding box center [604, 504] width 221 height 15
click at [694, 508] on button "Next Month" at bounding box center [699, 504] width 12 height 12
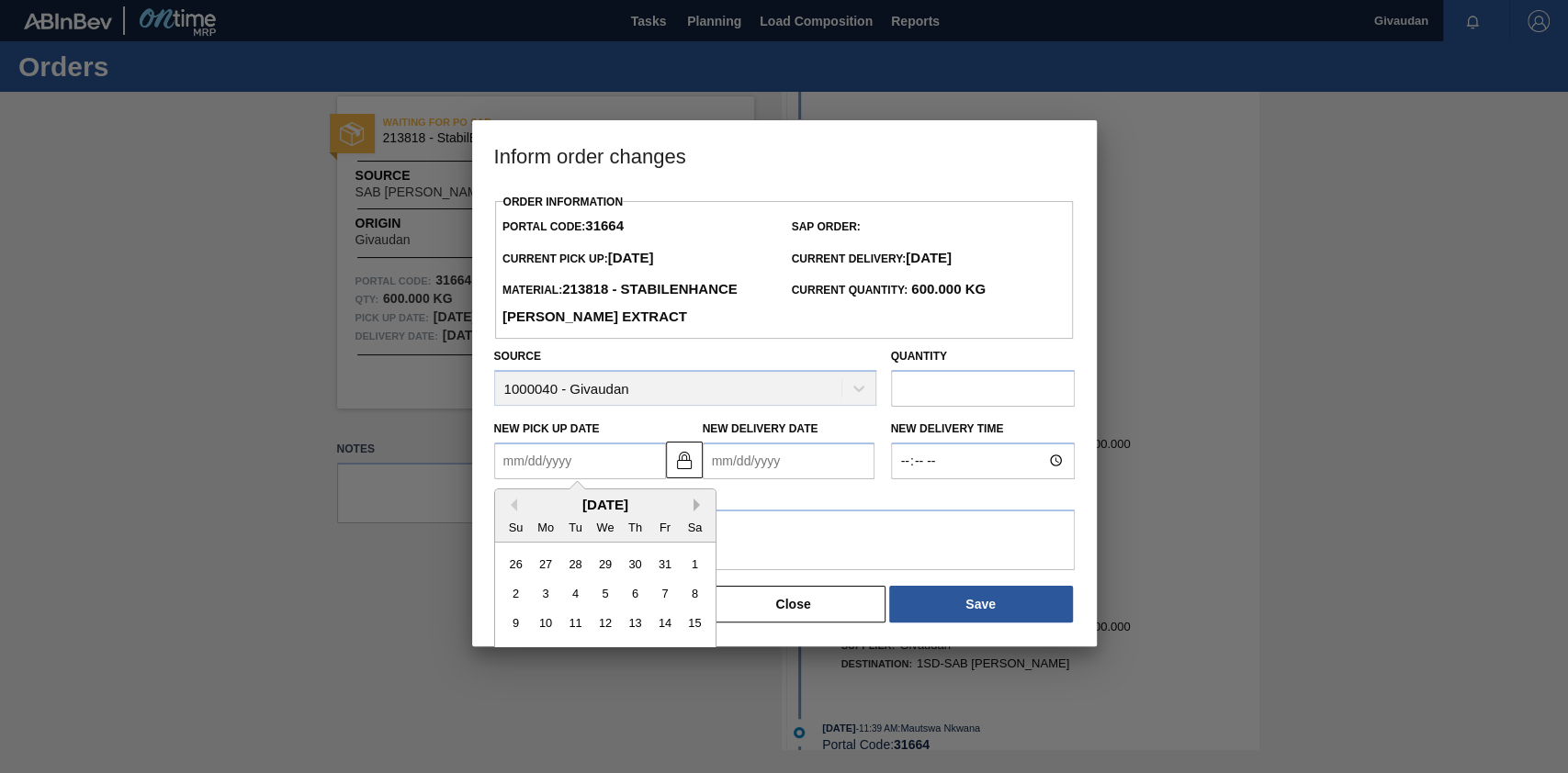
click at [694, 509] on button "Next Month" at bounding box center [699, 504] width 12 height 12
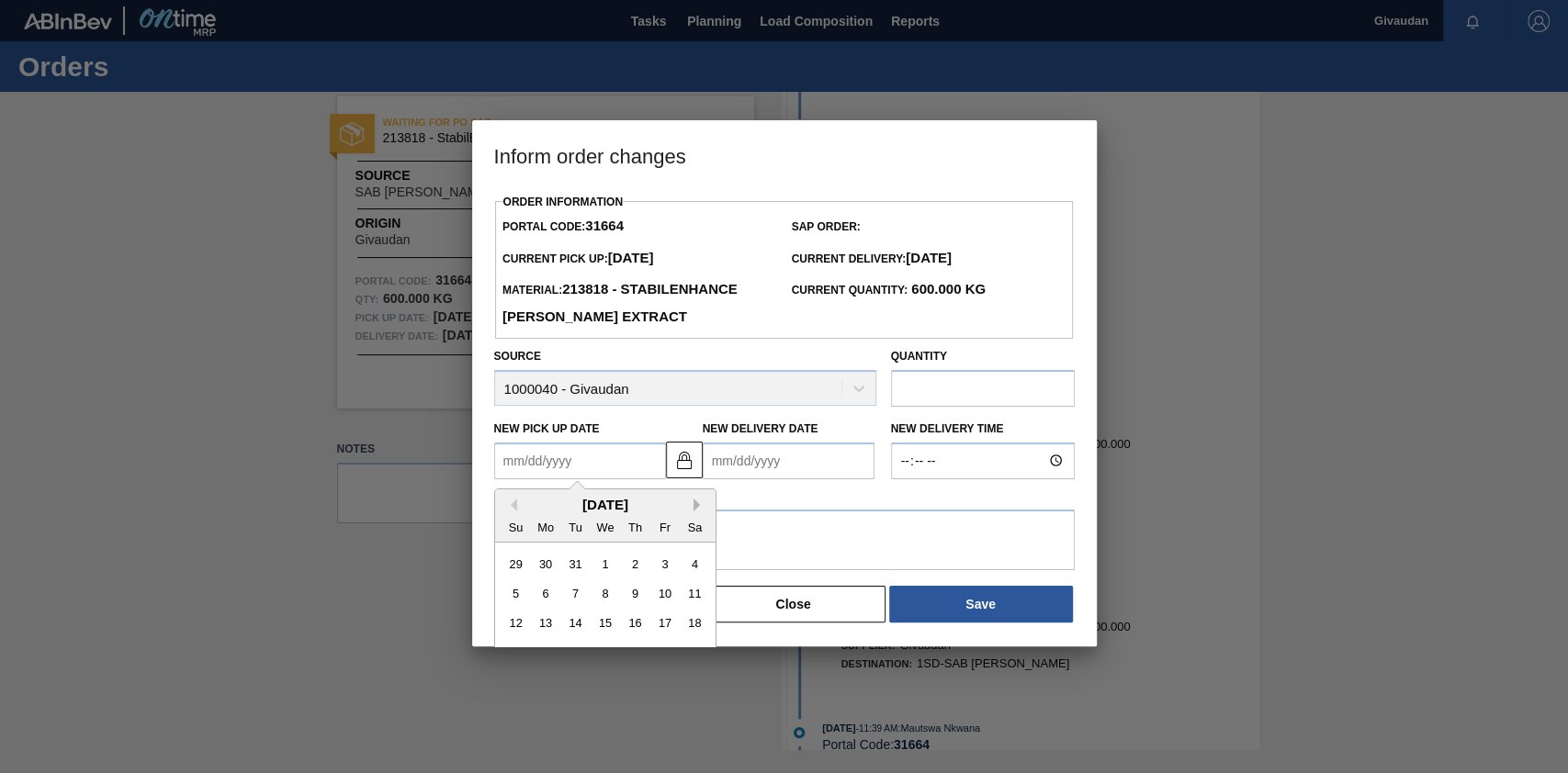
click at [694, 509] on button "Next Month" at bounding box center [699, 504] width 12 height 12
click at [545, 578] on div "4" at bounding box center [545, 594] width 25 height 25
type Date31664 "[DATE]"
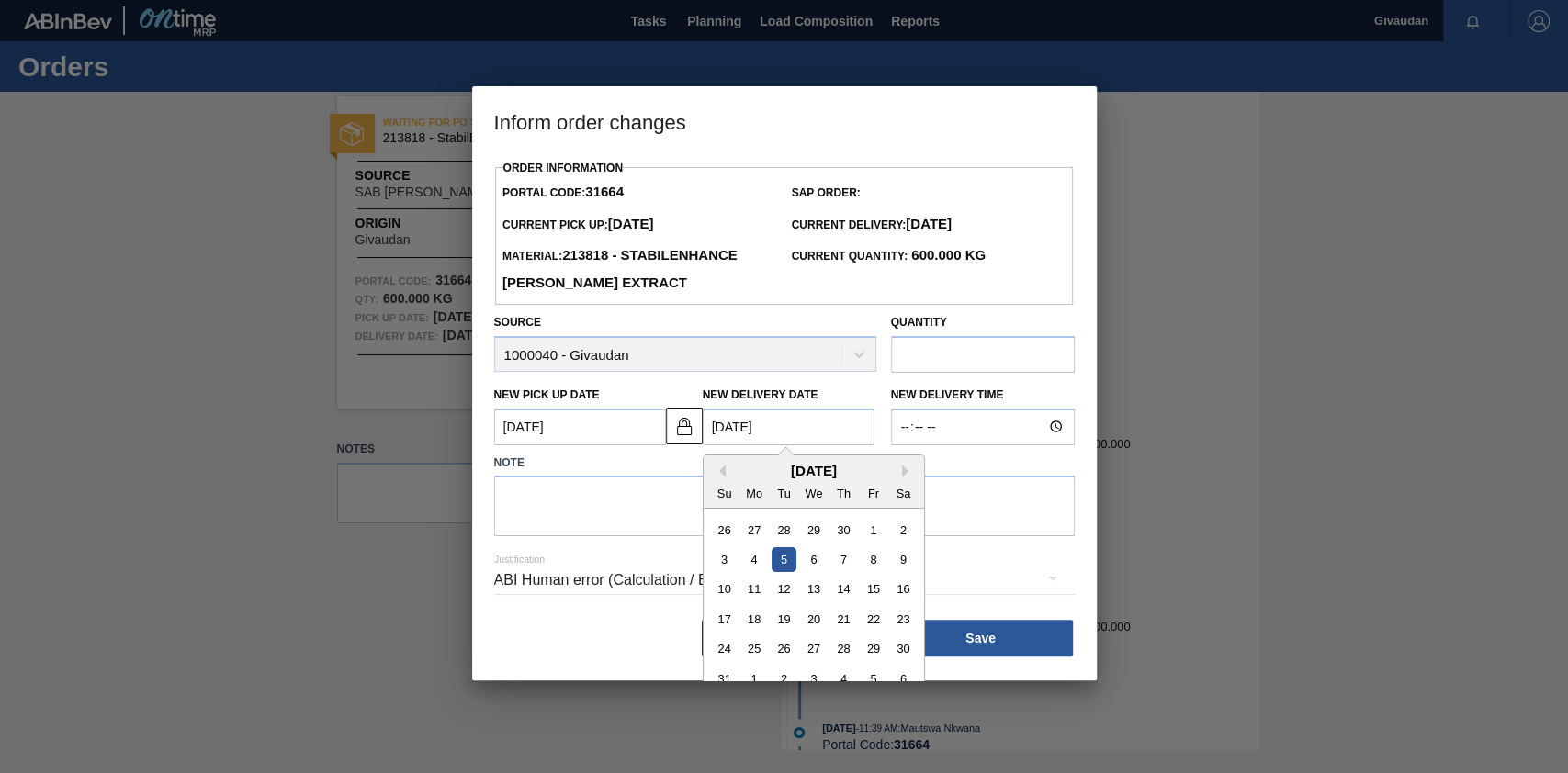
click at [827, 434] on Date31664 "[DATE]" at bounding box center [789, 427] width 172 height 36
click at [757, 568] on div "4" at bounding box center [753, 559] width 25 height 25
type Date31664 "[DATE]"
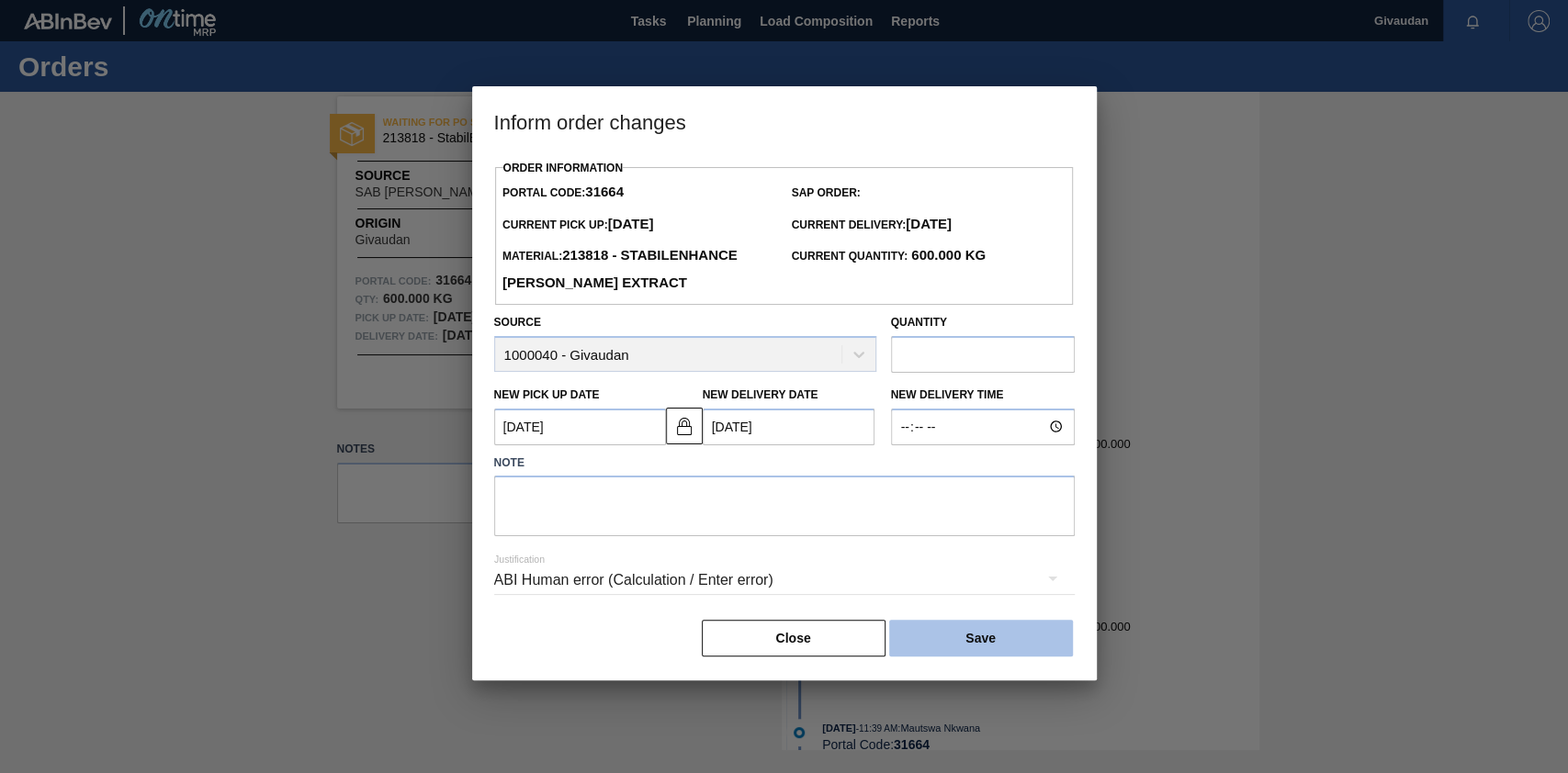
click at [986, 578] on button "Save" at bounding box center [981, 637] width 183 height 36
click at [699, 575] on div "ABI Human error (Calculation / Enter error)" at bounding box center [784, 580] width 581 height 52
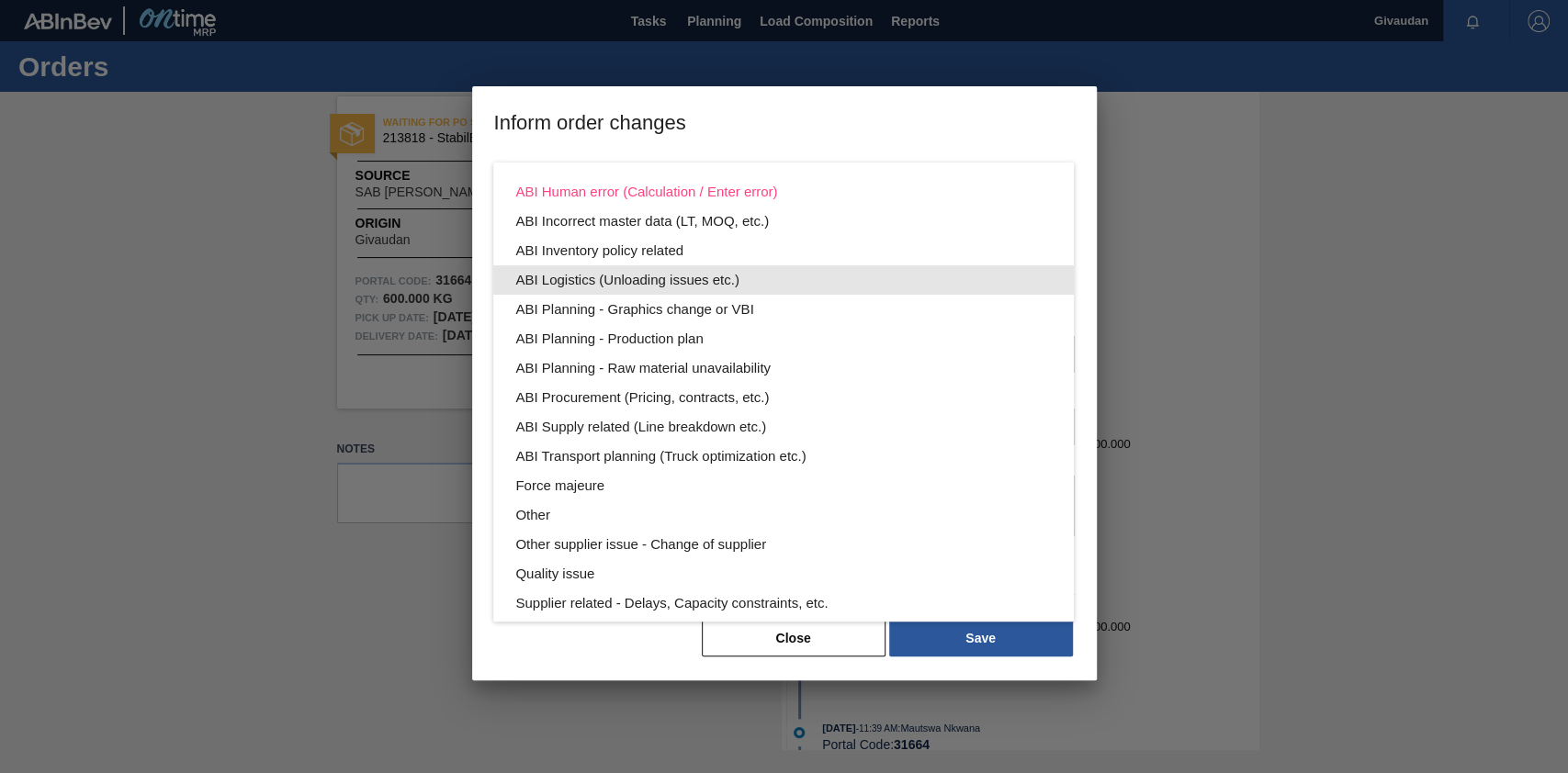
scroll to position [98, 0]
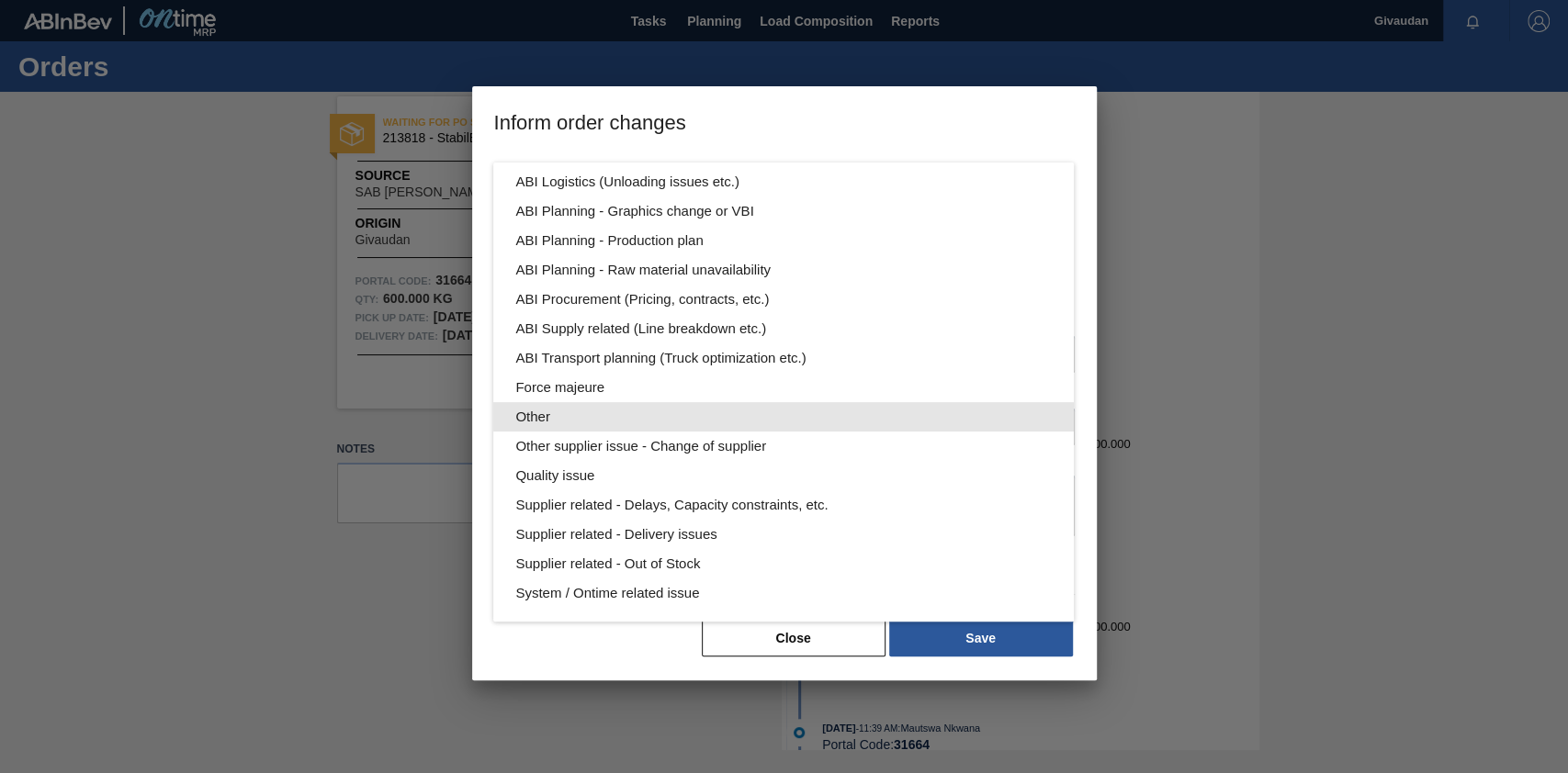
click at [600, 415] on div "Other" at bounding box center [784, 416] width 537 height 30
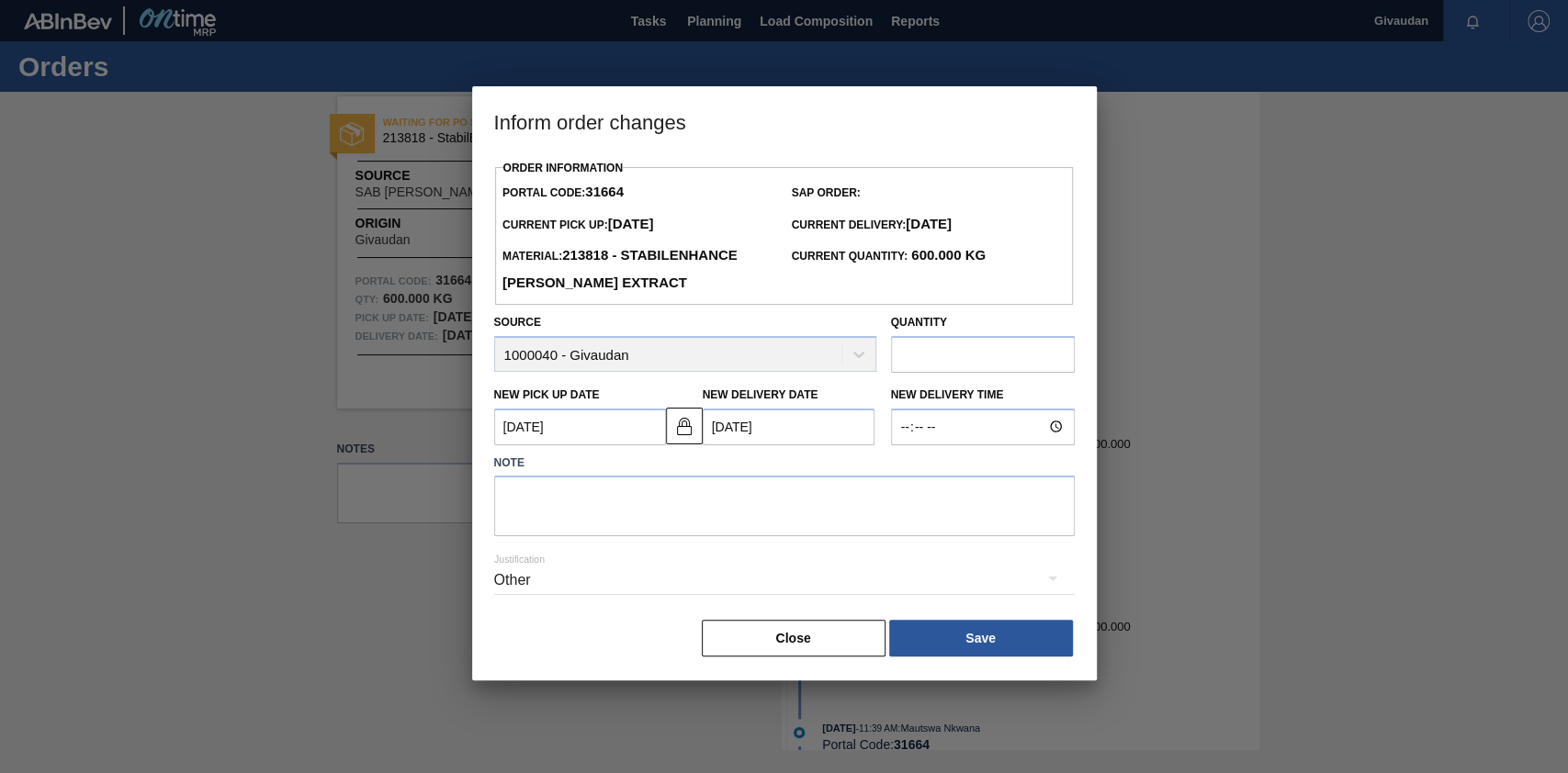
scroll to position [0, 0]
click at [980, 578] on button "Save" at bounding box center [981, 637] width 183 height 36
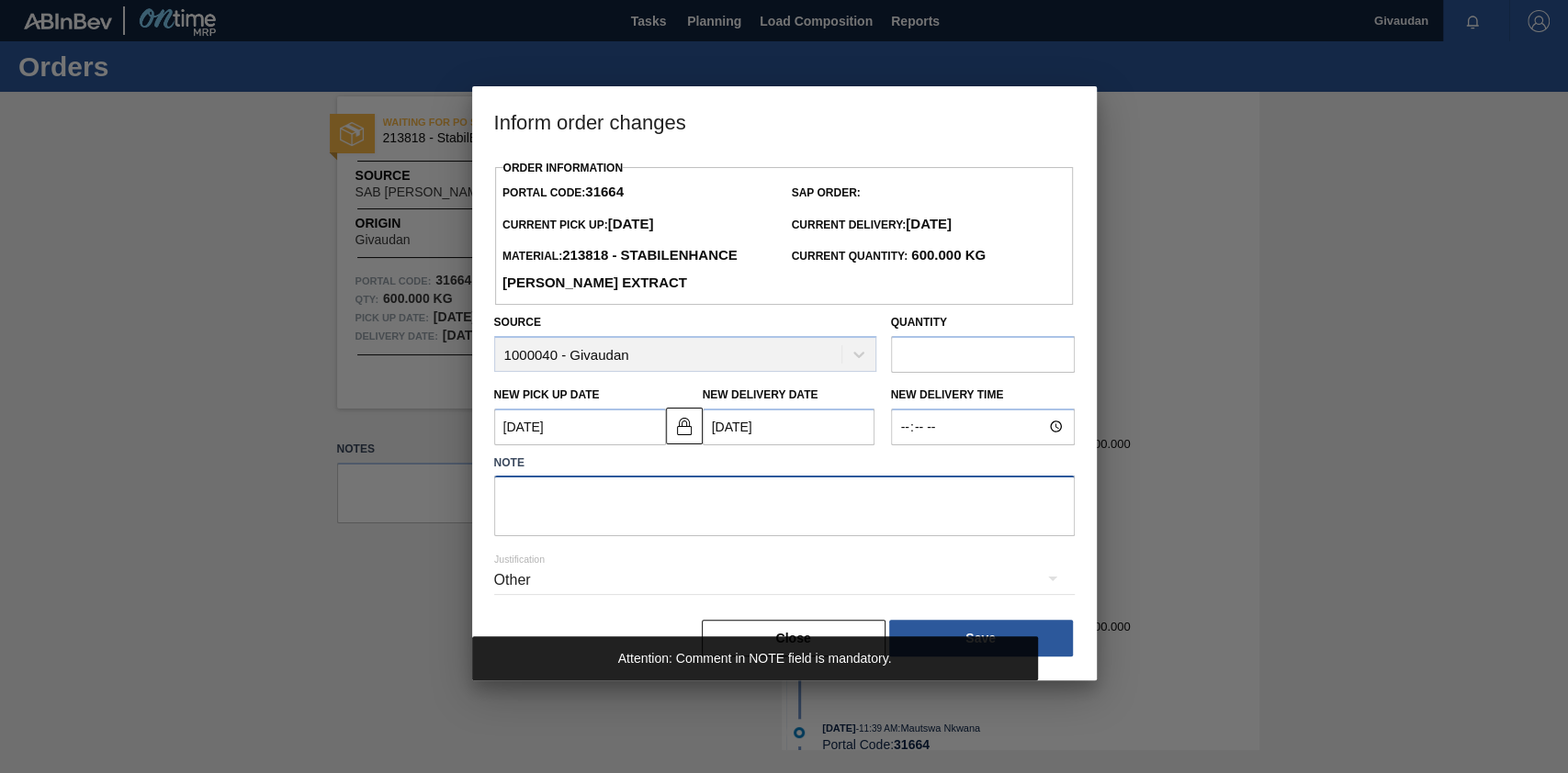
click at [646, 525] on textarea at bounding box center [784, 505] width 581 height 60
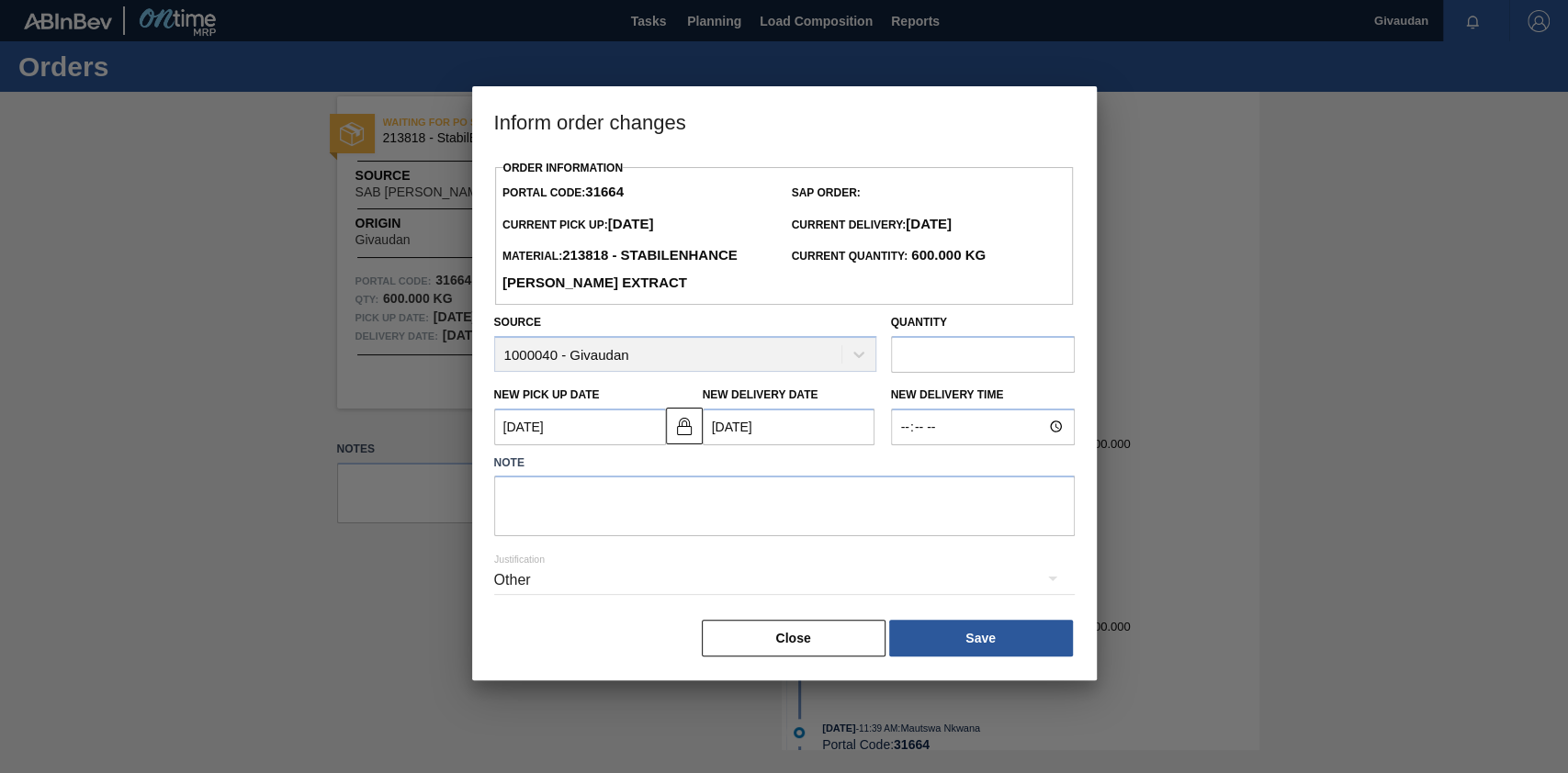
click at [922, 356] on input "text" at bounding box center [983, 354] width 183 height 36
type input "600"
click at [634, 528] on textarea at bounding box center [784, 505] width 581 height 60
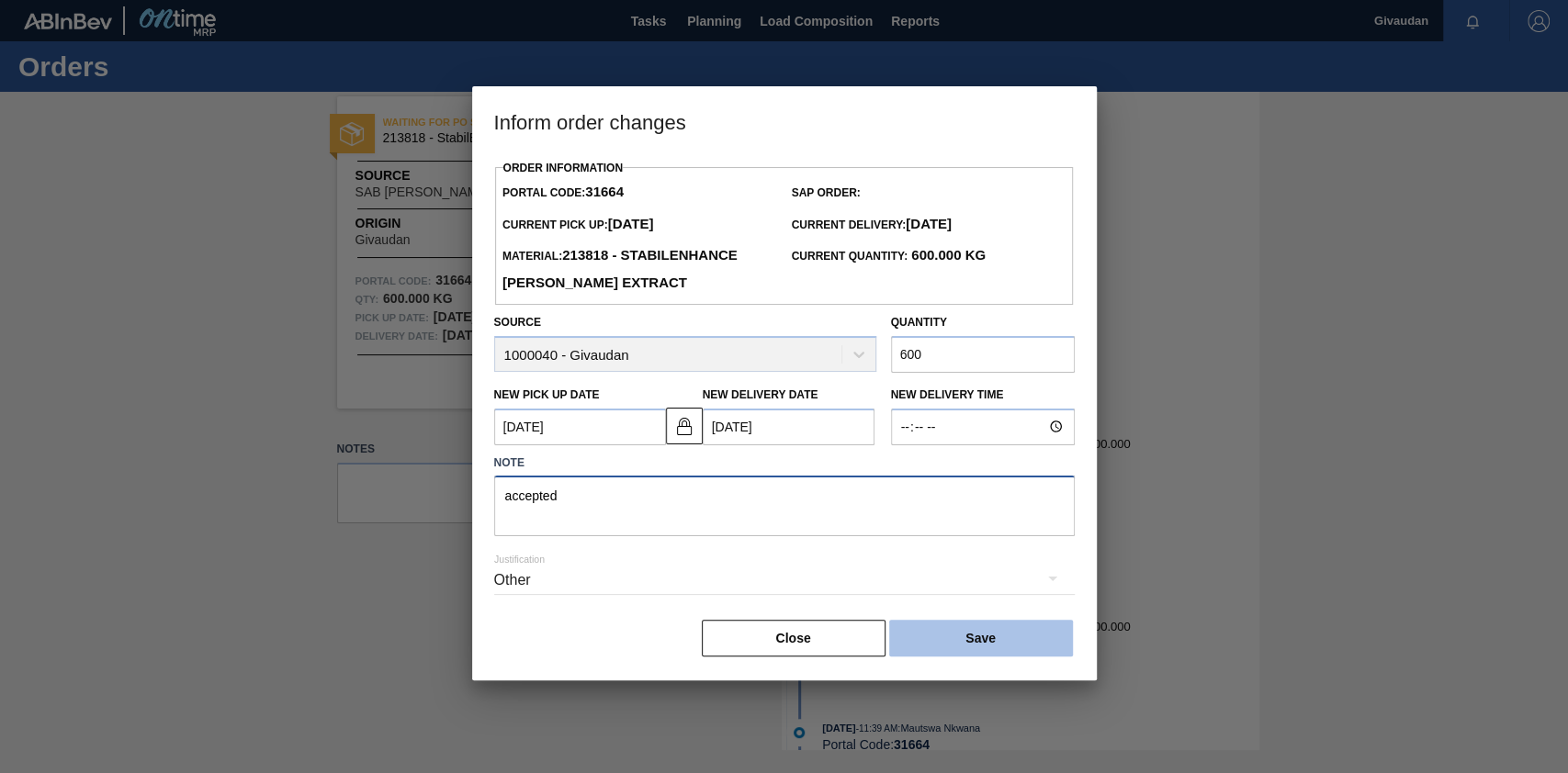
type textarea "accepted"
click at [995, 578] on button "Save" at bounding box center [981, 637] width 183 height 36
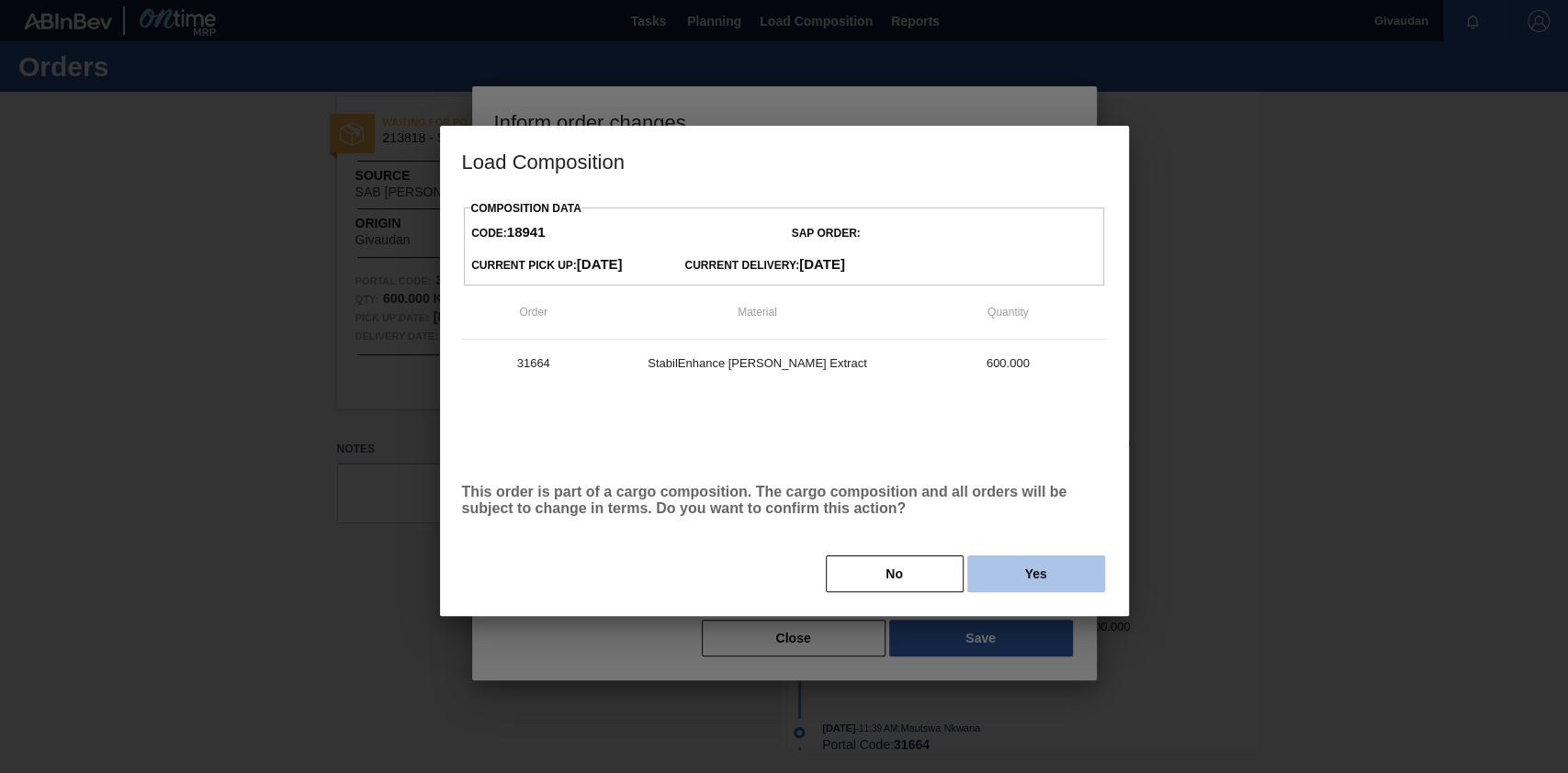
click at [1033, 578] on button "Yes" at bounding box center [1036, 574] width 138 height 36
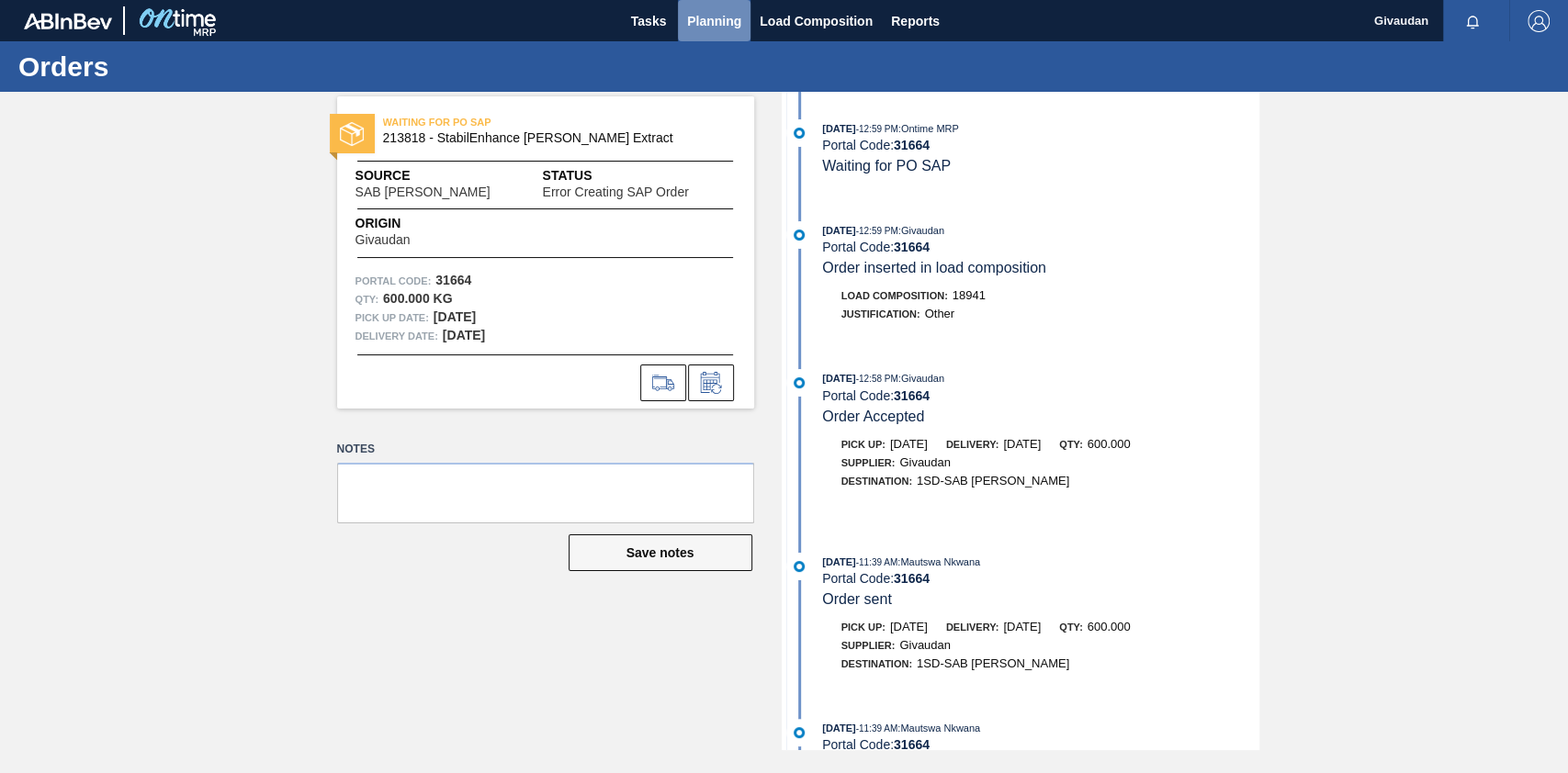
click at [723, 21] on span "Planning" at bounding box center [713, 21] width 54 height 22
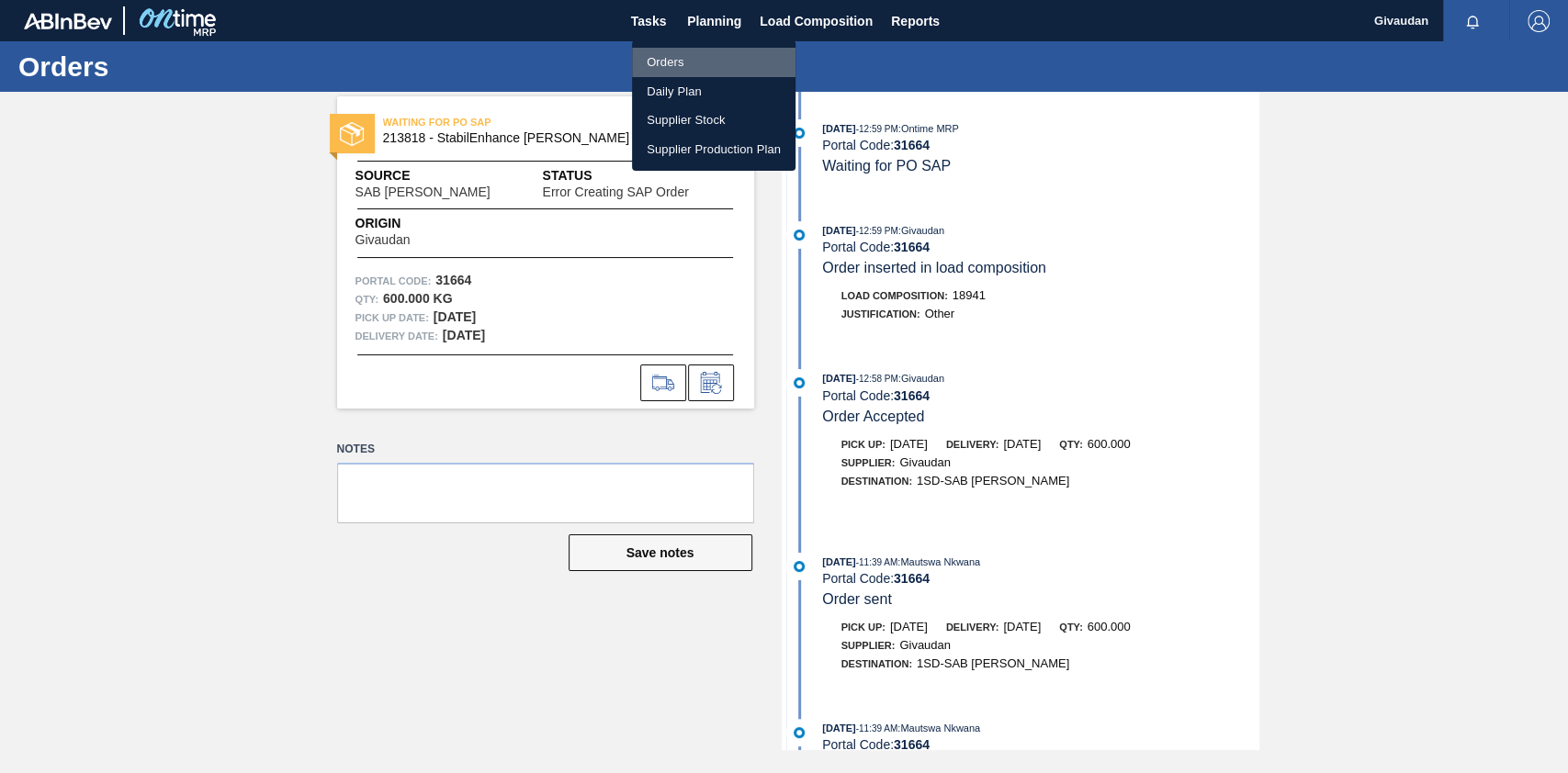
click at [689, 55] on li "Orders" at bounding box center [713, 62] width 163 height 30
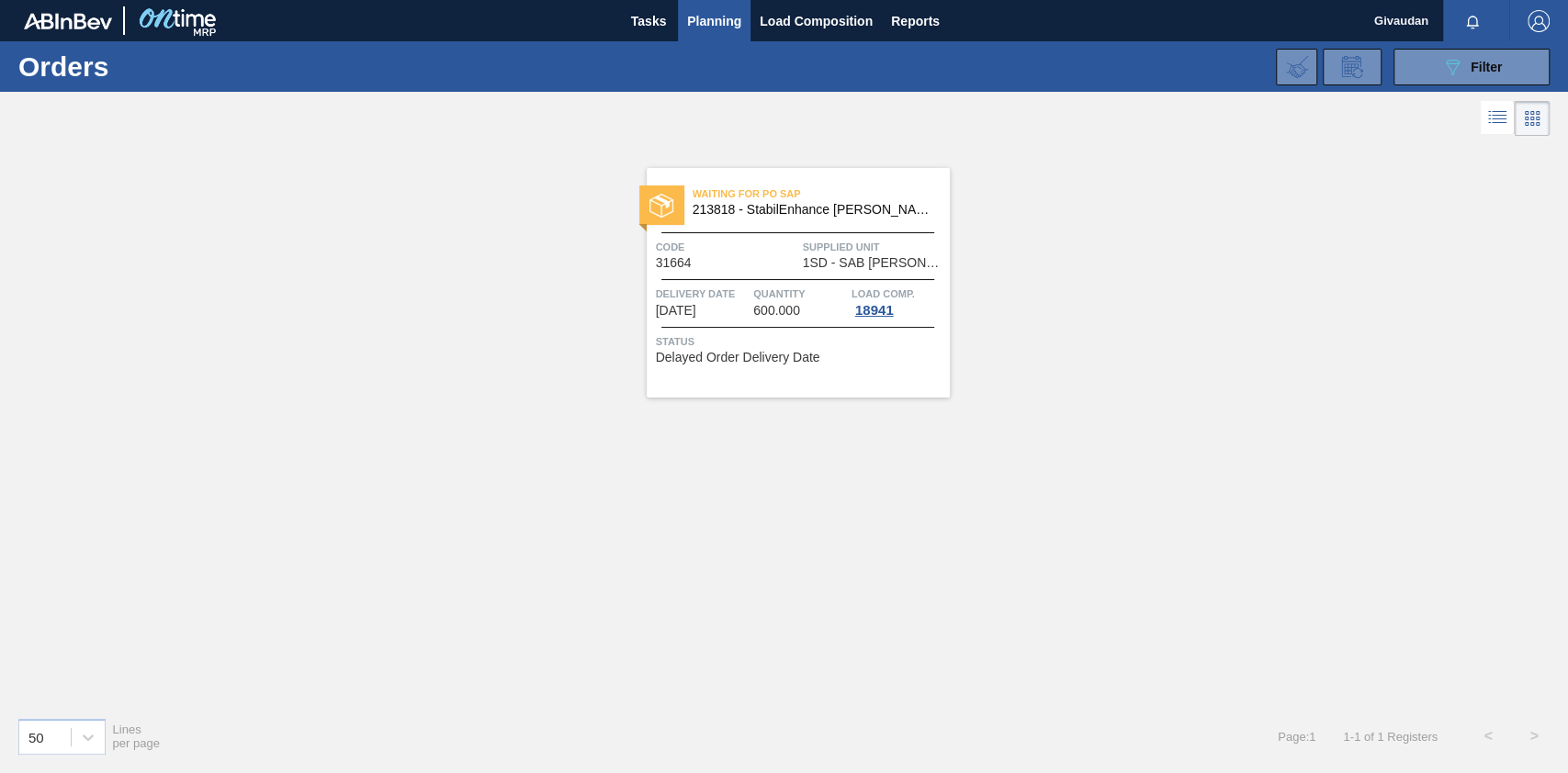
click at [770, 321] on div "Waiting for PO SAP 213818 - StabilEnhance [PERSON_NAME] Extract Code 31664 Supp…" at bounding box center [797, 282] width 303 height 229
